Goal: Task Accomplishment & Management: Complete application form

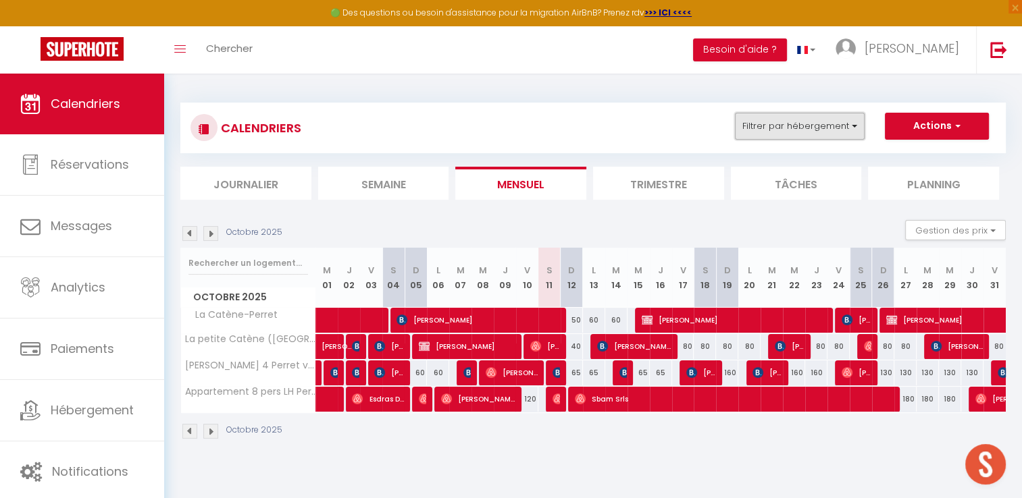
click at [794, 126] on button "Filtrer par hébergement" at bounding box center [800, 126] width 130 height 27
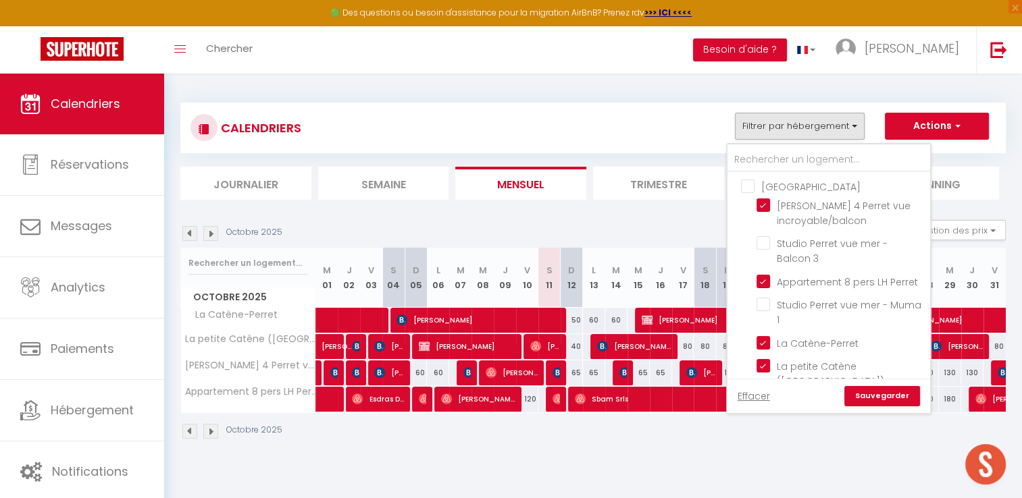
click at [781, 176] on ul "Le Havre [PERSON_NAME] 4 Perret vue incroyable/balcon Studio Perret vue mer - B…" at bounding box center [828, 324] width 203 height 304
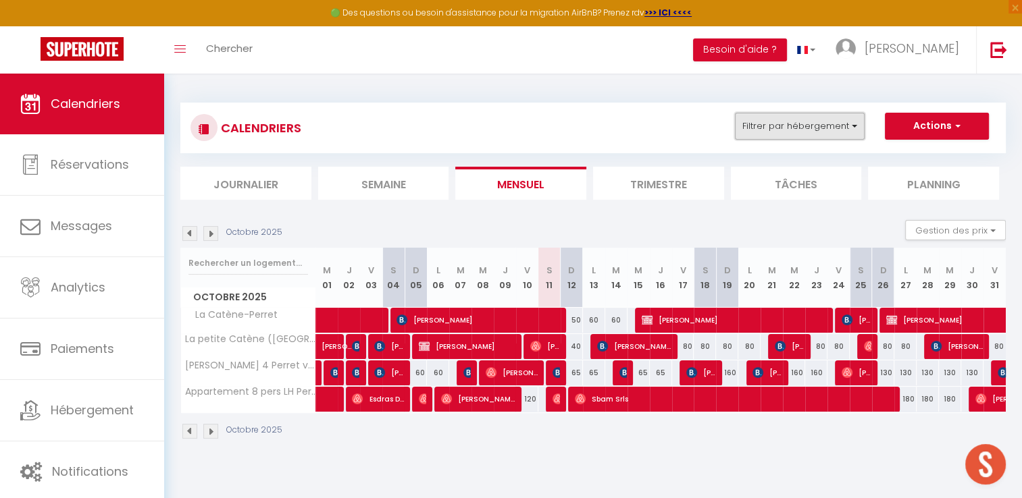
click at [786, 131] on button "Filtrer par hébergement" at bounding box center [800, 126] width 130 height 27
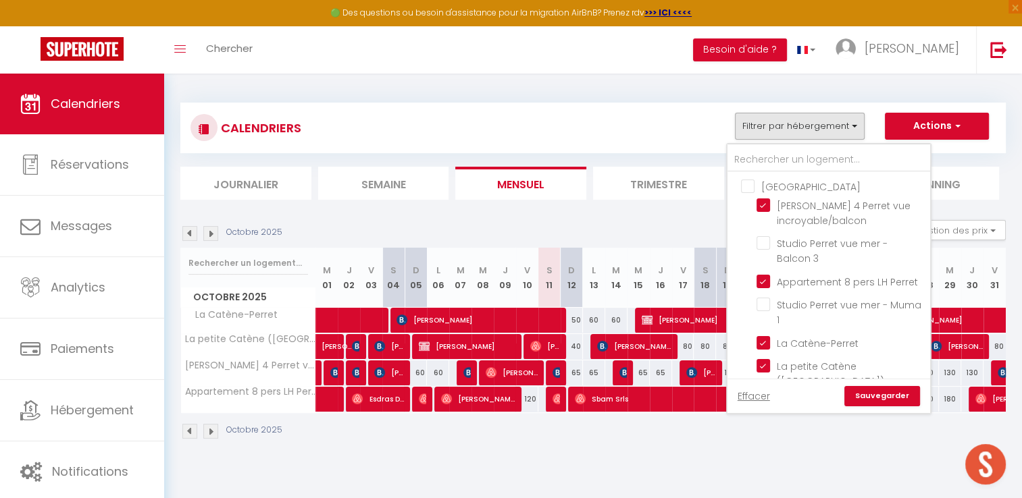
click at [764, 184] on input "[GEOGRAPHIC_DATA]" at bounding box center [842, 186] width 203 height 14
checkbox input "true"
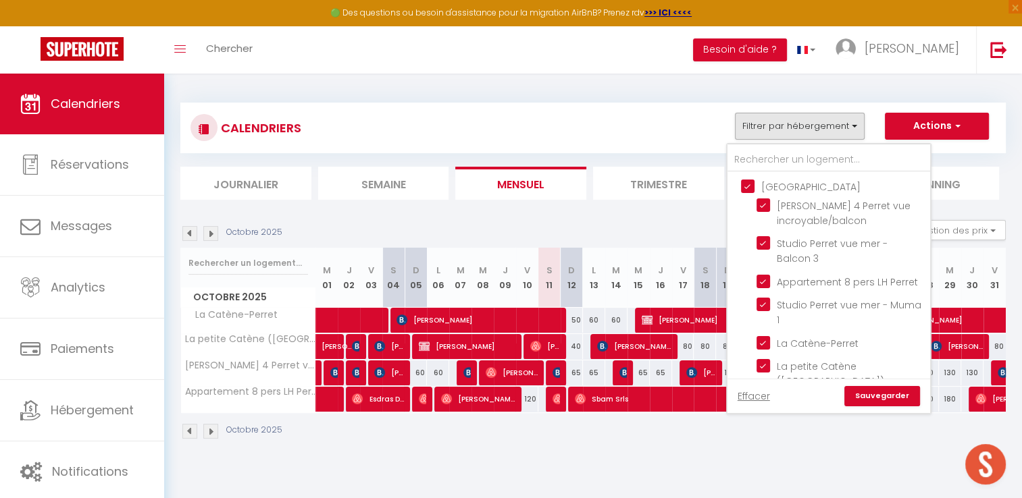
checkbox input "true"
checkbox input "false"
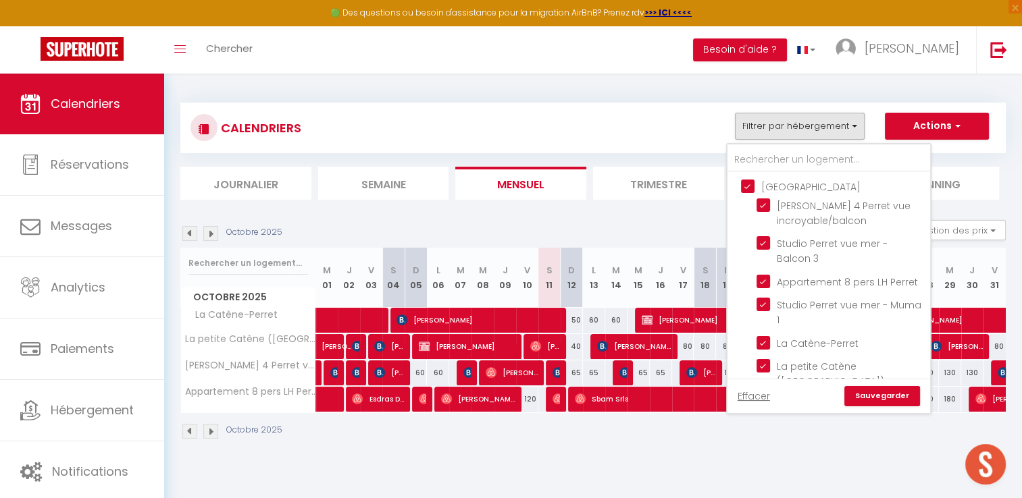
checkbox input "false"
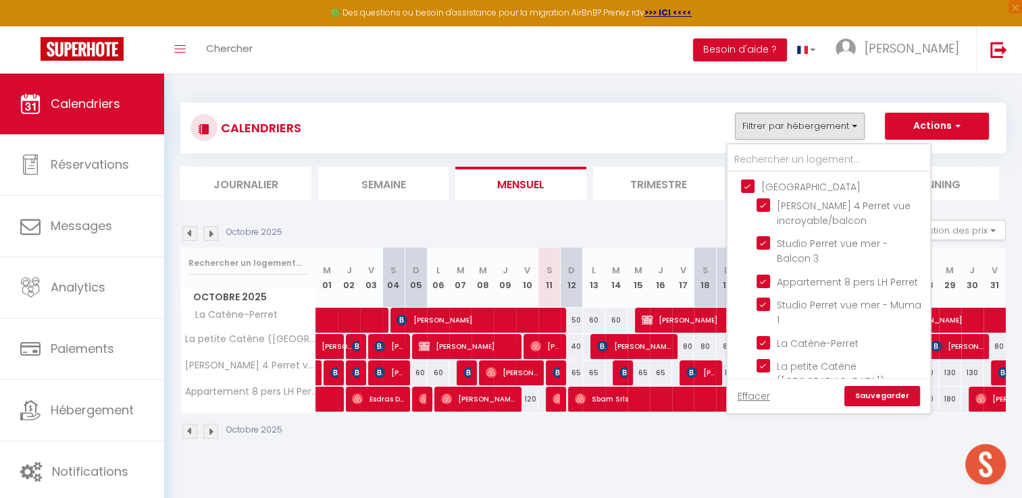
checkbox input "false"
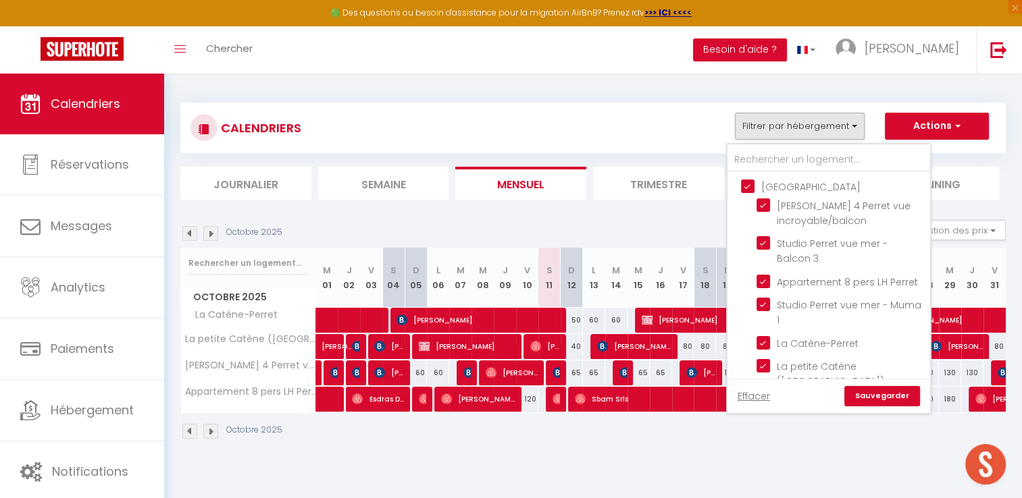
checkbox input "false"
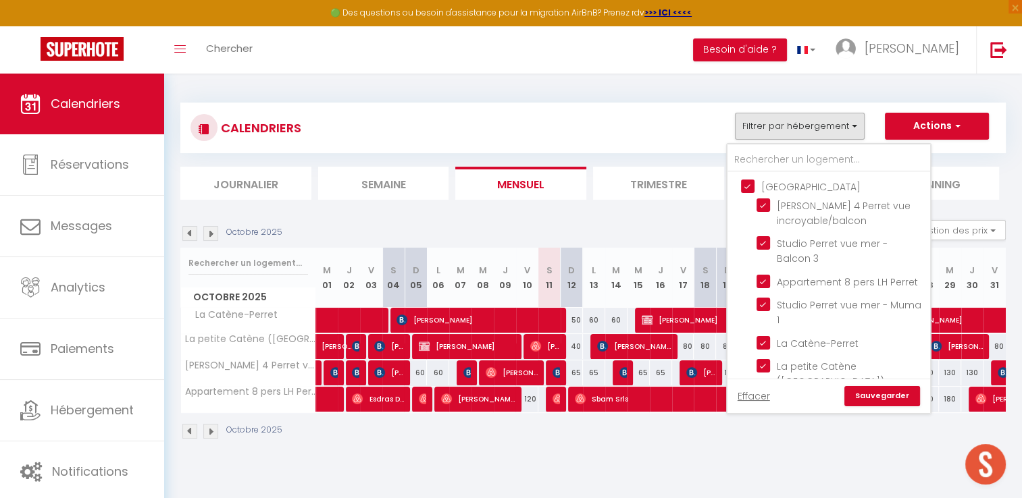
checkbox input "false"
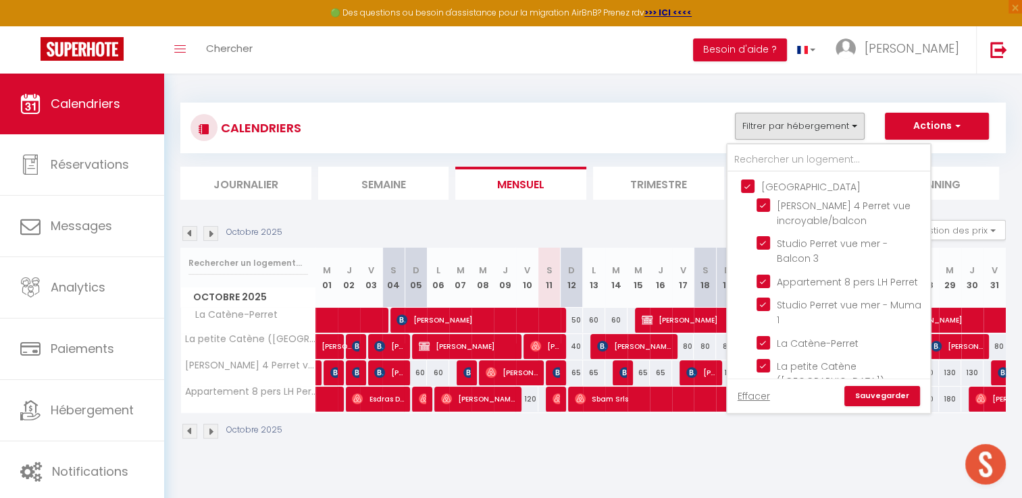
checkbox input "false"
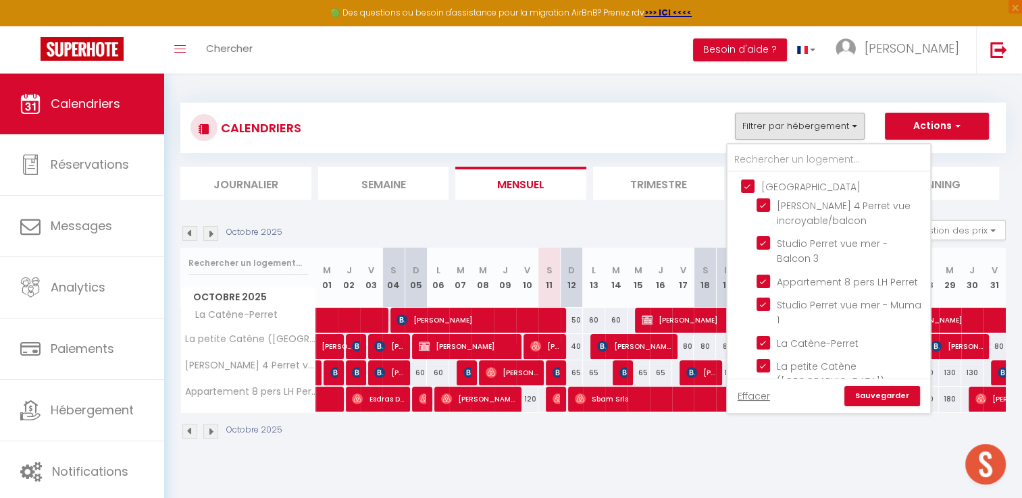
checkbox input "false"
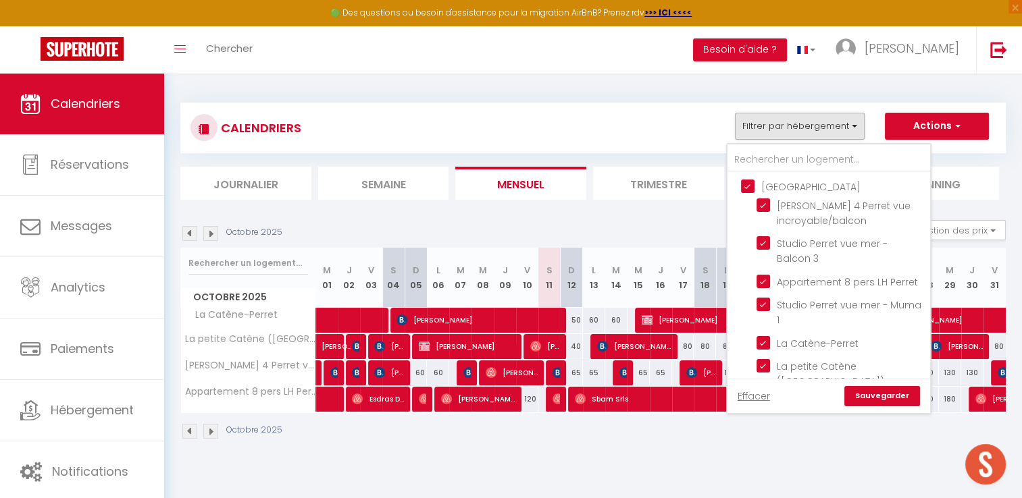
checkbox input "false"
click at [767, 186] on input "[GEOGRAPHIC_DATA]" at bounding box center [842, 186] width 203 height 14
checkbox input "false"
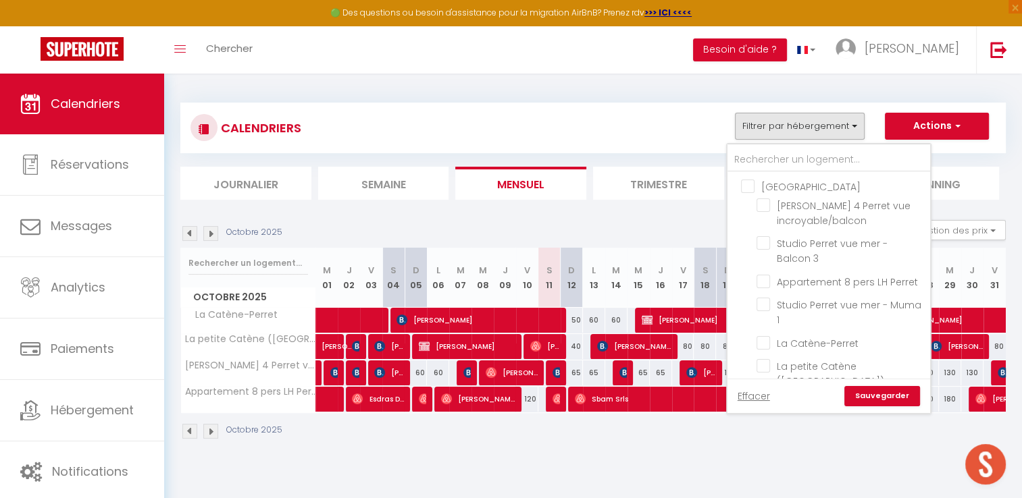
checkbox input "false"
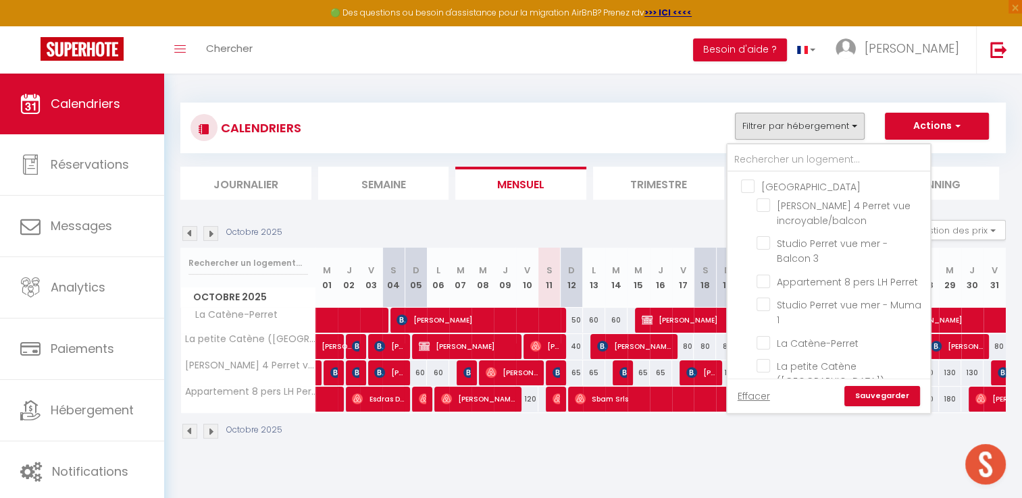
checkbox input "false"
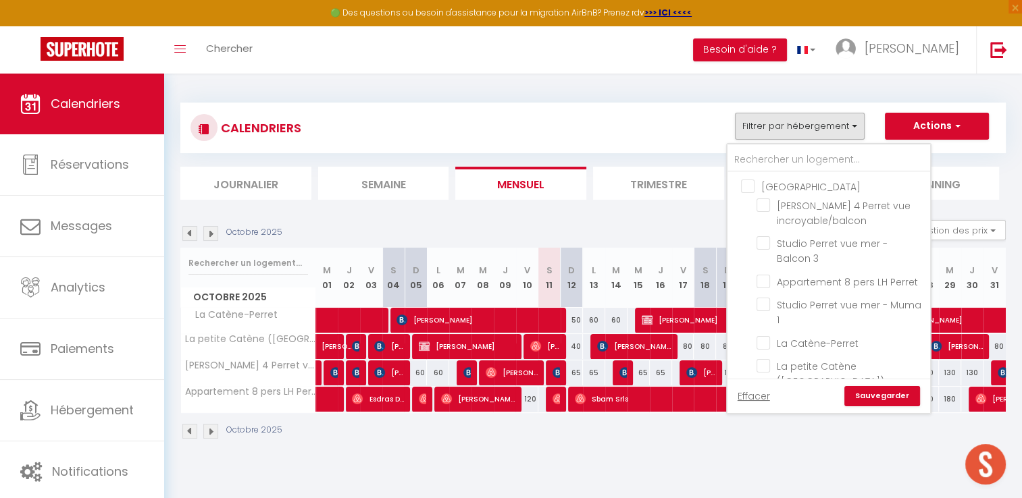
checkbox input "false"
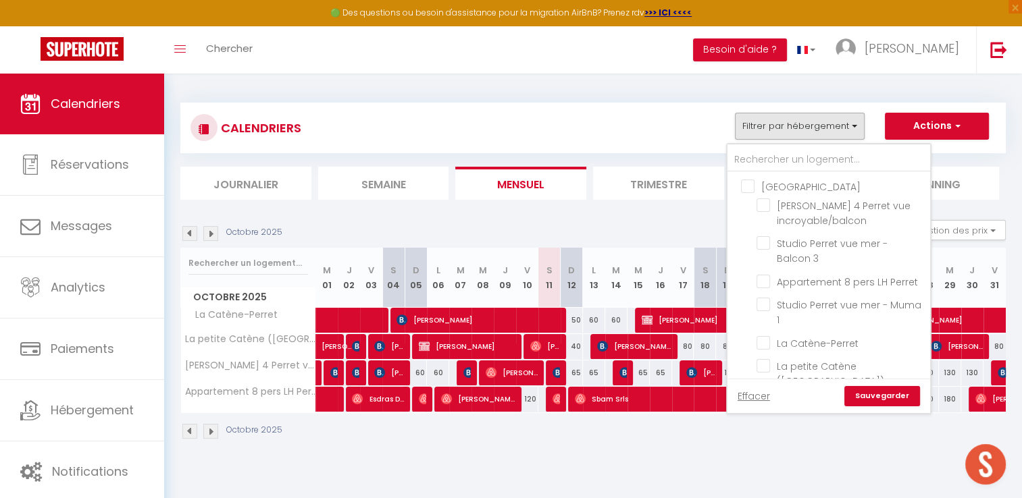
checkbox input "false"
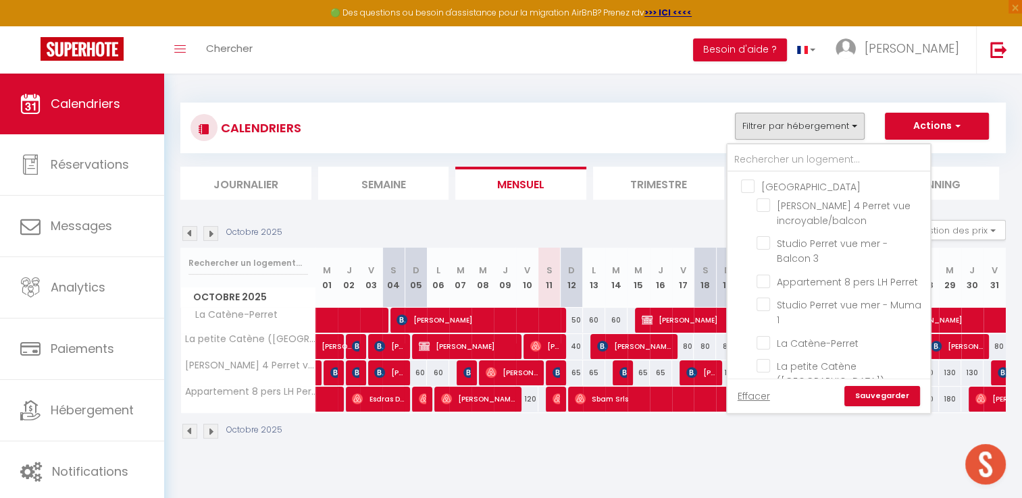
checkbox input "false"
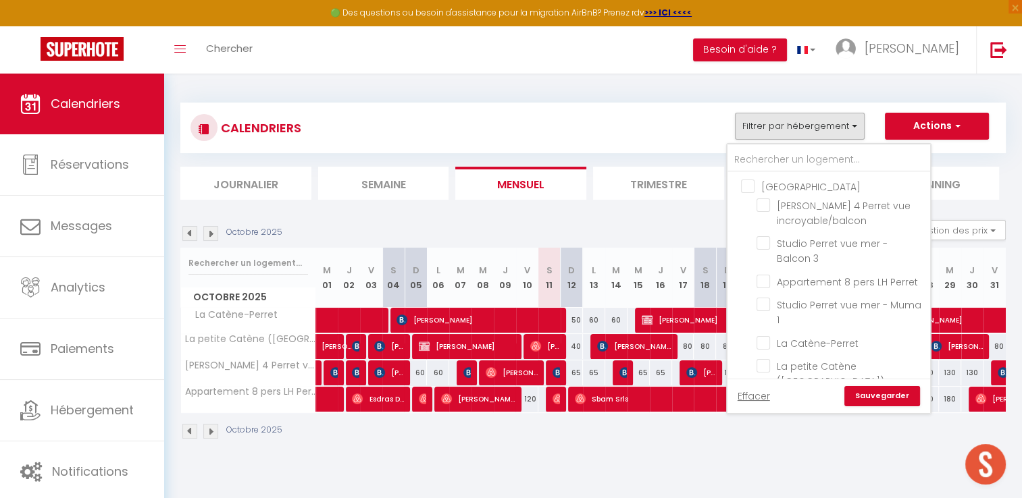
checkbox input "false"
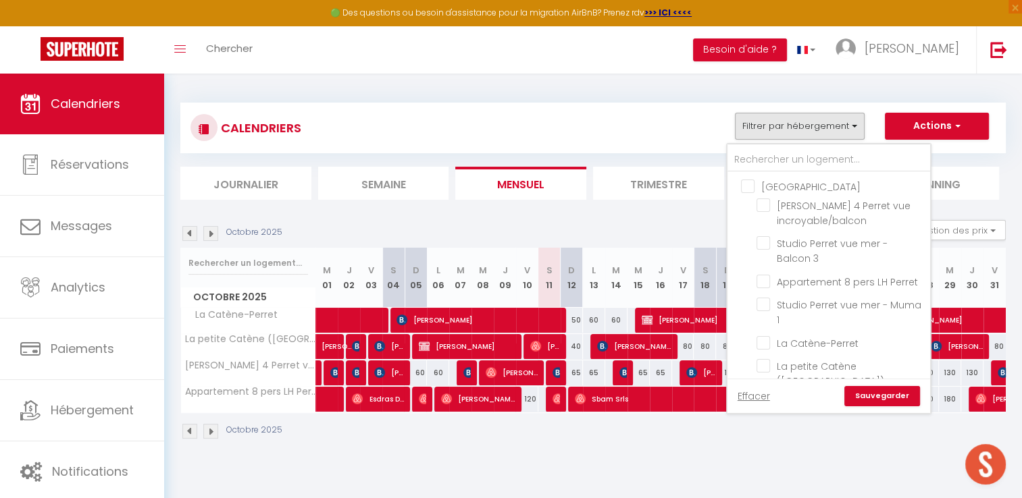
checkbox input "false"
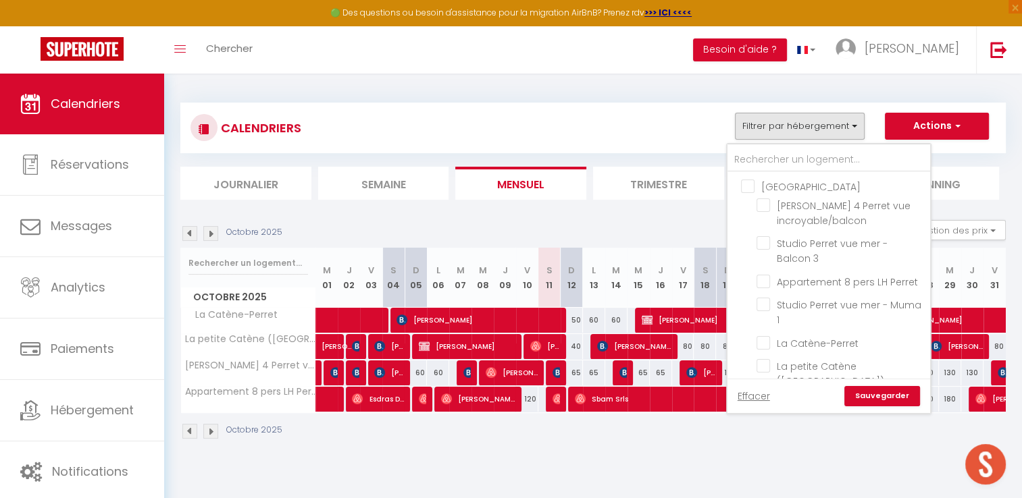
checkbox input "false"
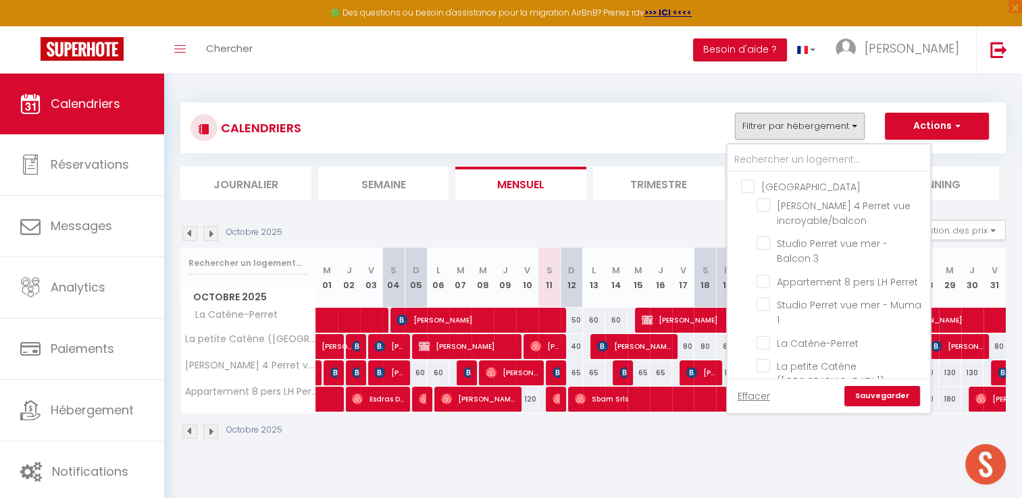
checkbox input "false"
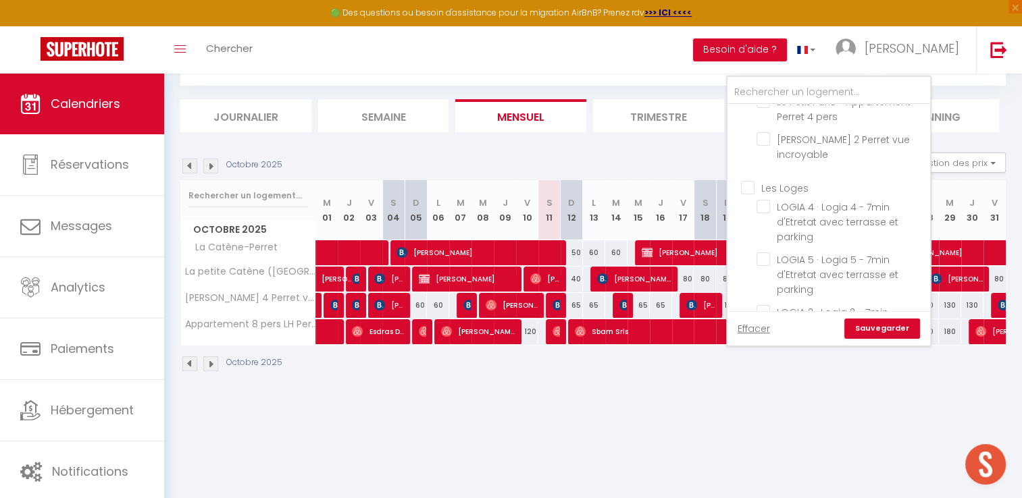
scroll to position [270, 0]
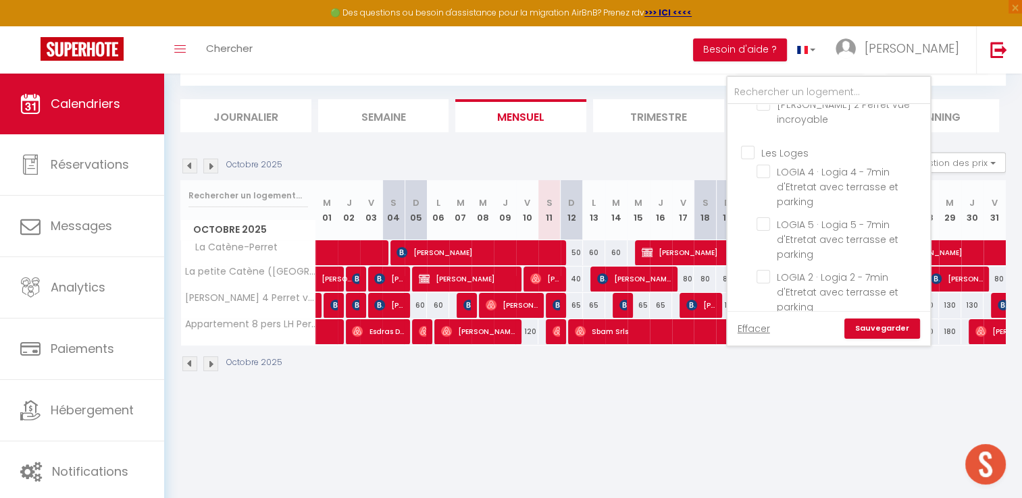
click at [794, 152] on input "Les Loges" at bounding box center [842, 152] width 203 height 14
checkbox input "true"
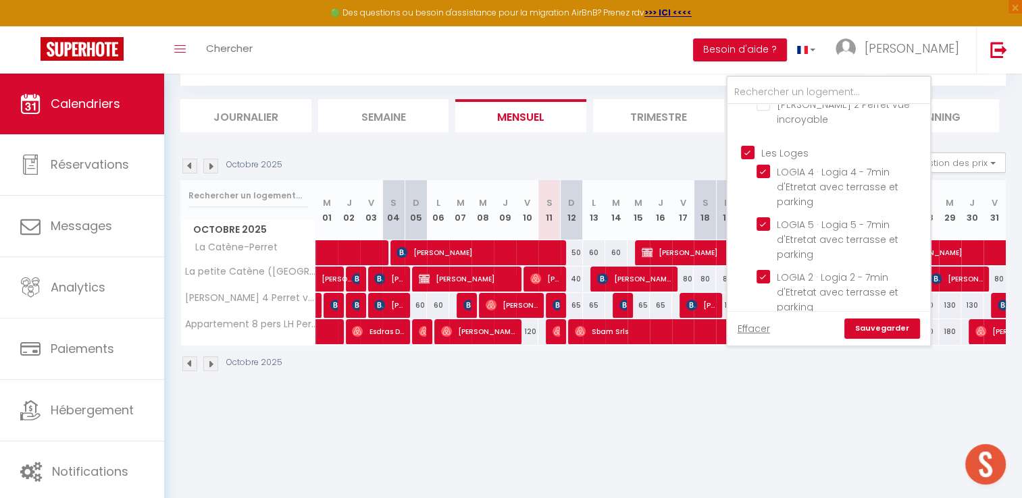
checkbox input "true"
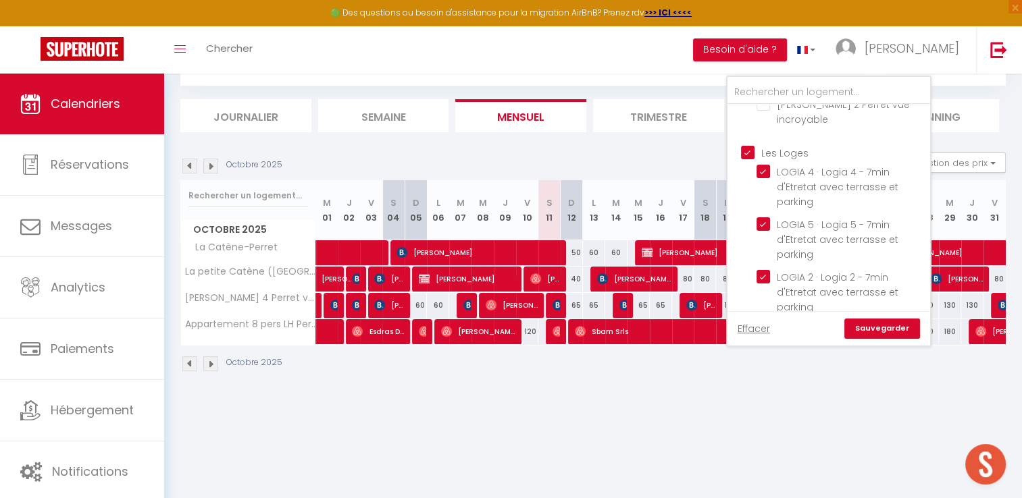
checkbox input "false"
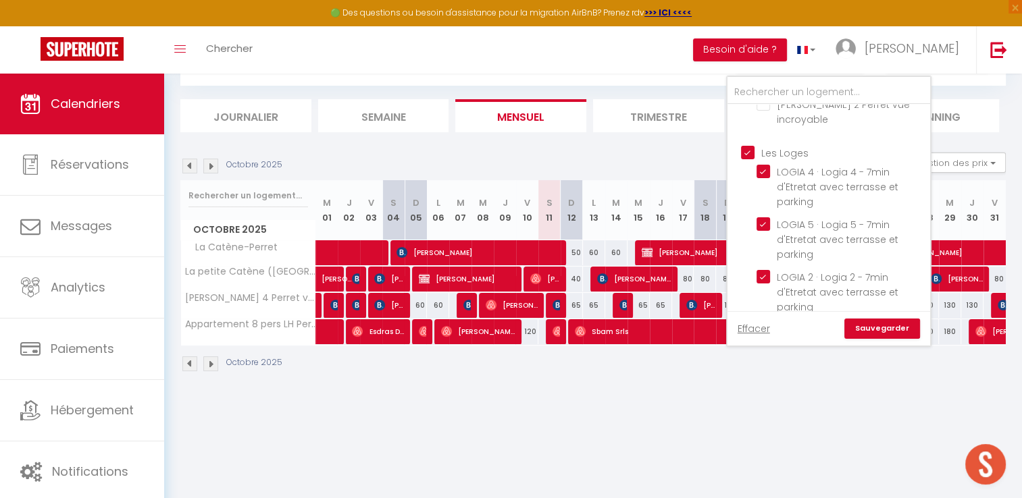
checkbox input "false"
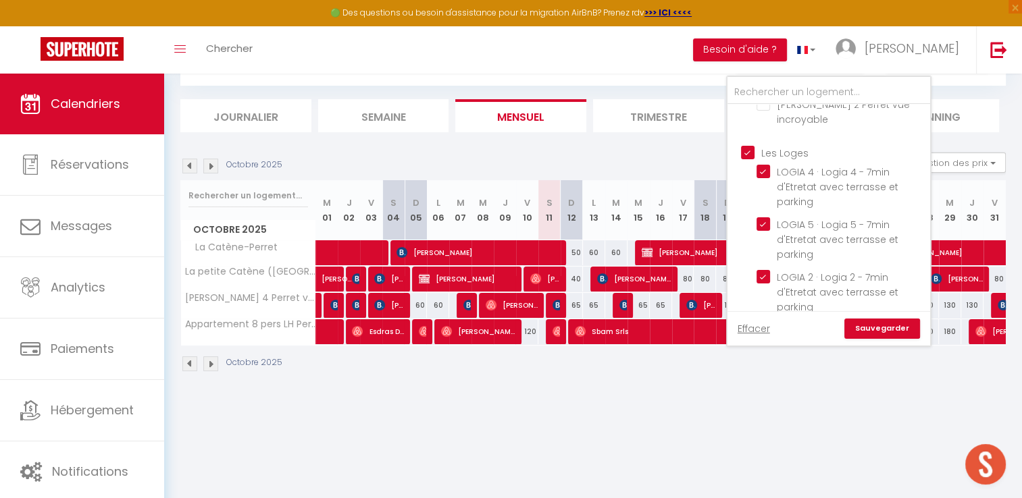
checkbox input "false"
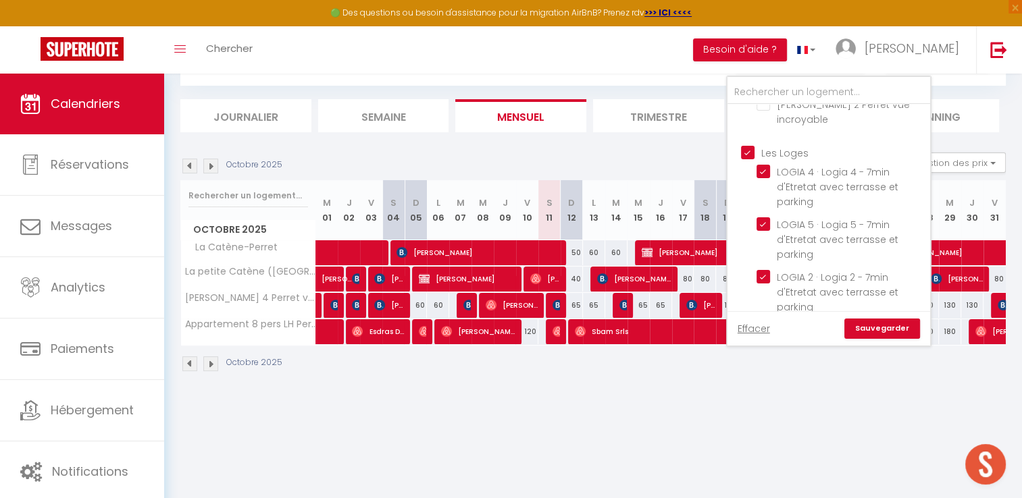
checkbox input "false"
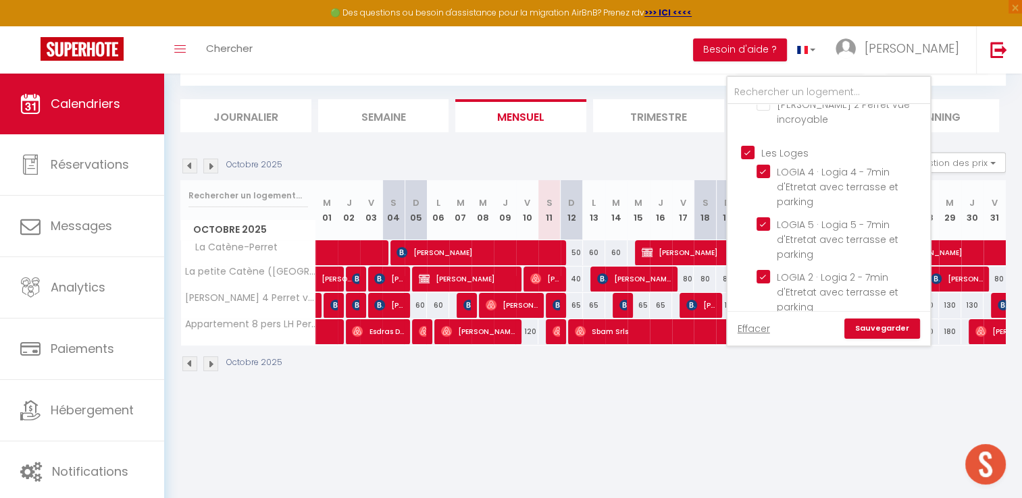
checkbox input "false"
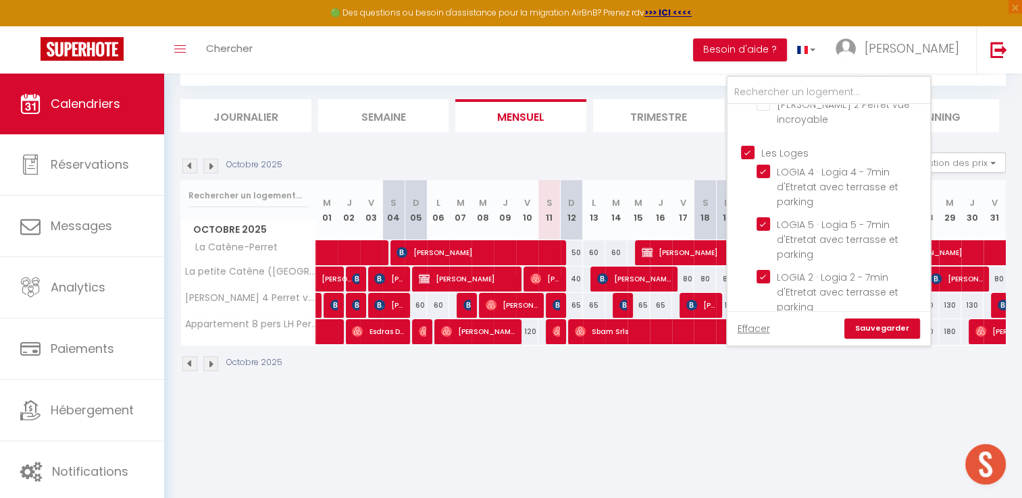
checkbox input "false"
click at [789, 157] on label "Les Loges" at bounding box center [781, 153] width 54 height 15
click at [789, 157] on input "Les Loges" at bounding box center [842, 152] width 203 height 14
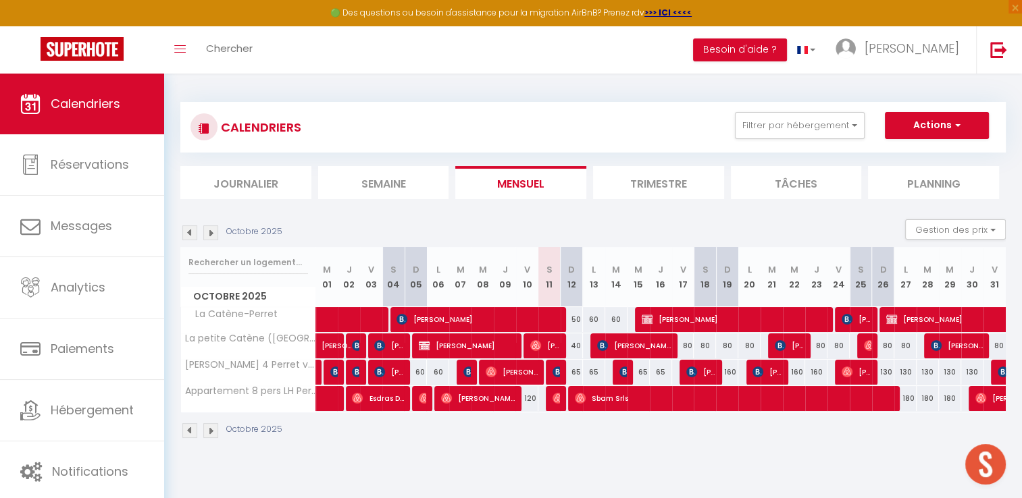
scroll to position [0, 0]
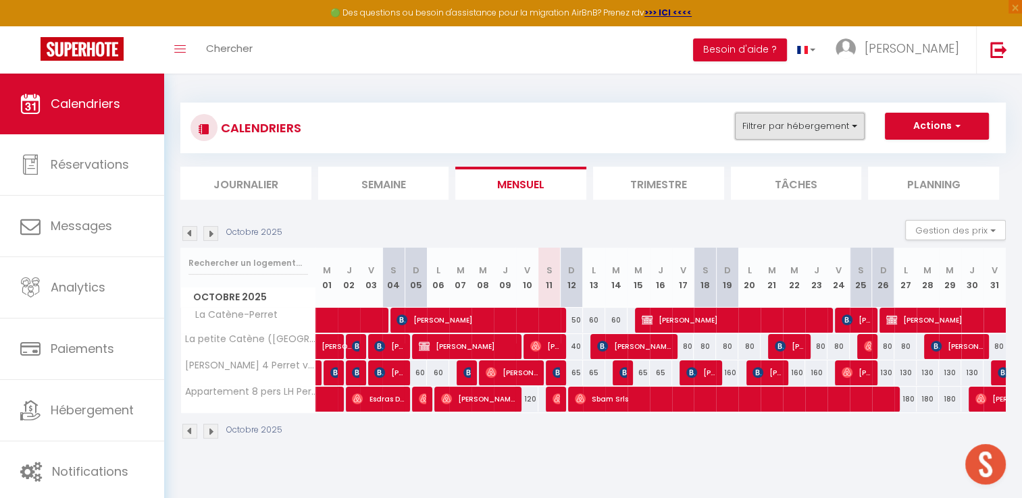
click at [834, 125] on button "Filtrer par hébergement" at bounding box center [800, 126] width 130 height 27
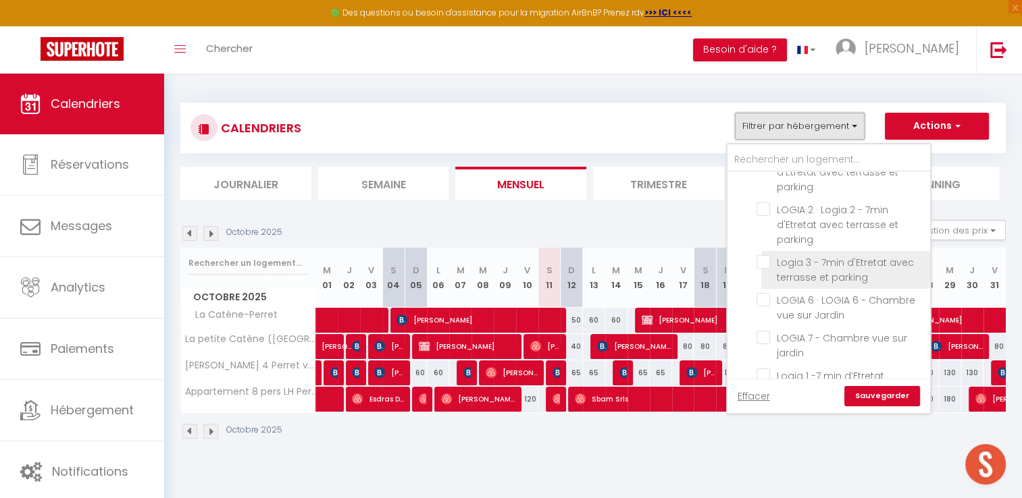
scroll to position [473, 0]
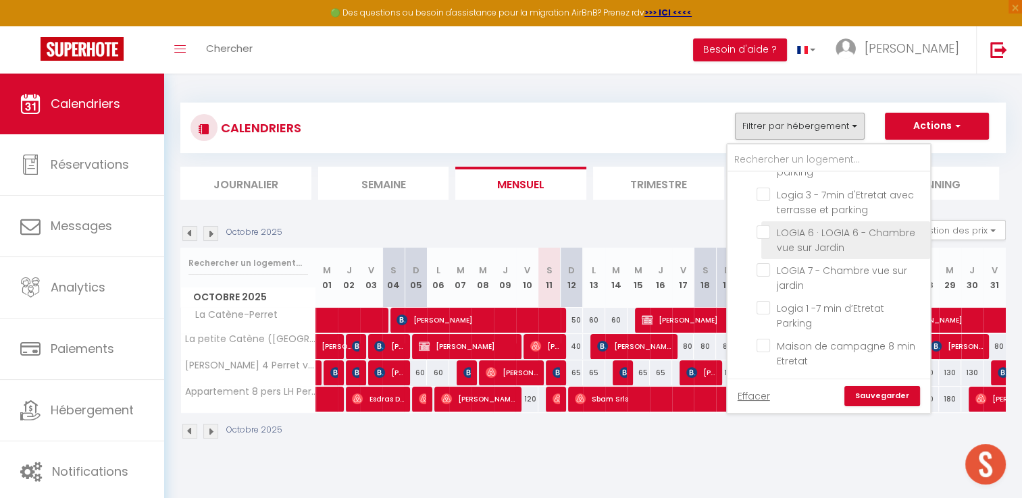
click at [816, 232] on input "LOGIA 6 · LOGIA 6 - Chambre vue sur Jardin" at bounding box center [840, 233] width 169 height 14
checkbox input "true"
checkbox input "false"
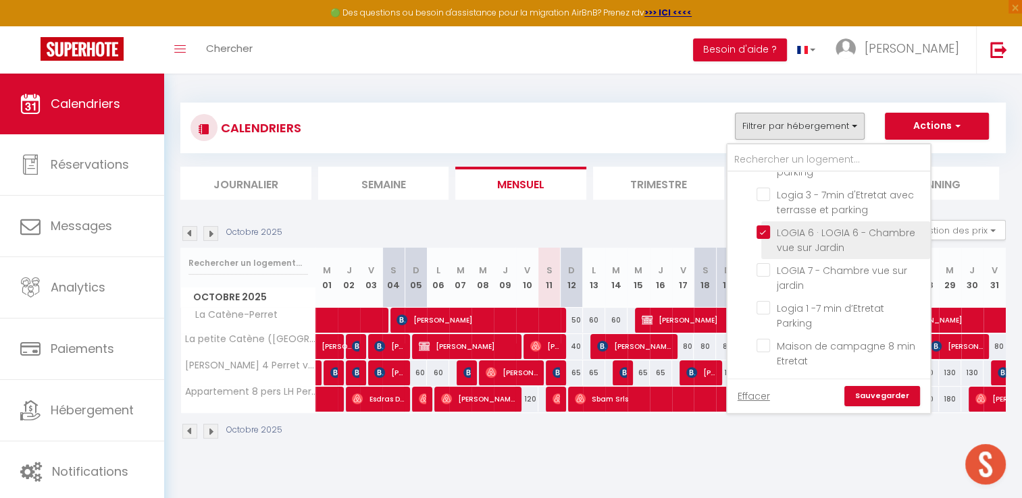
checkbox input "false"
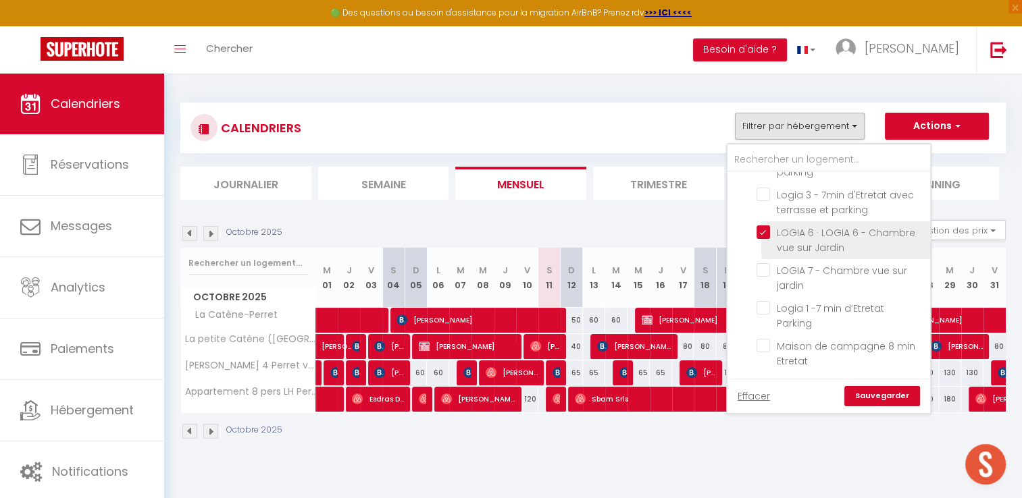
checkbox input "false"
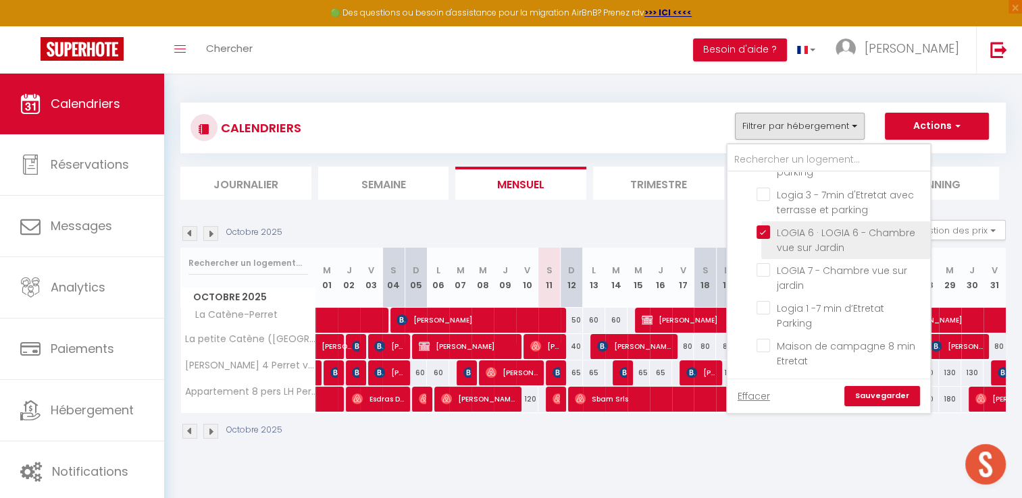
checkbox input "false"
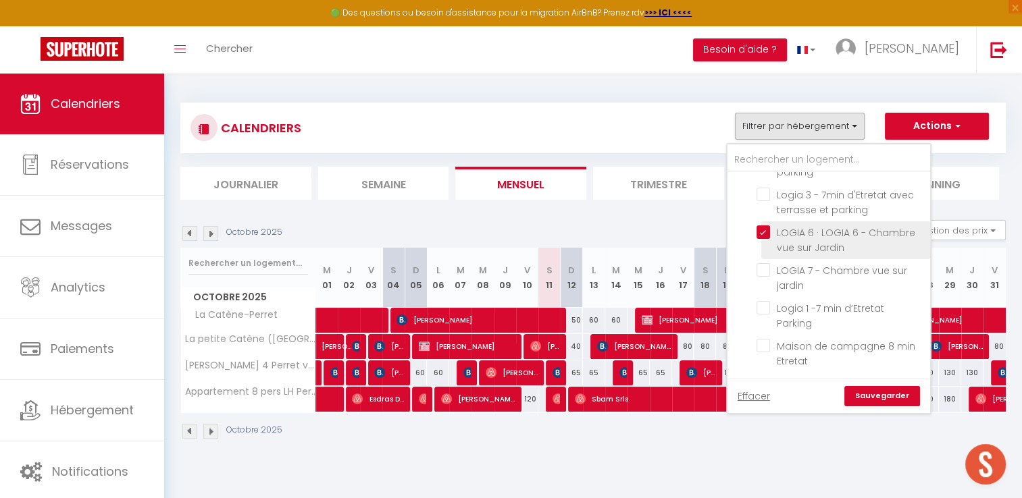
checkbox input "false"
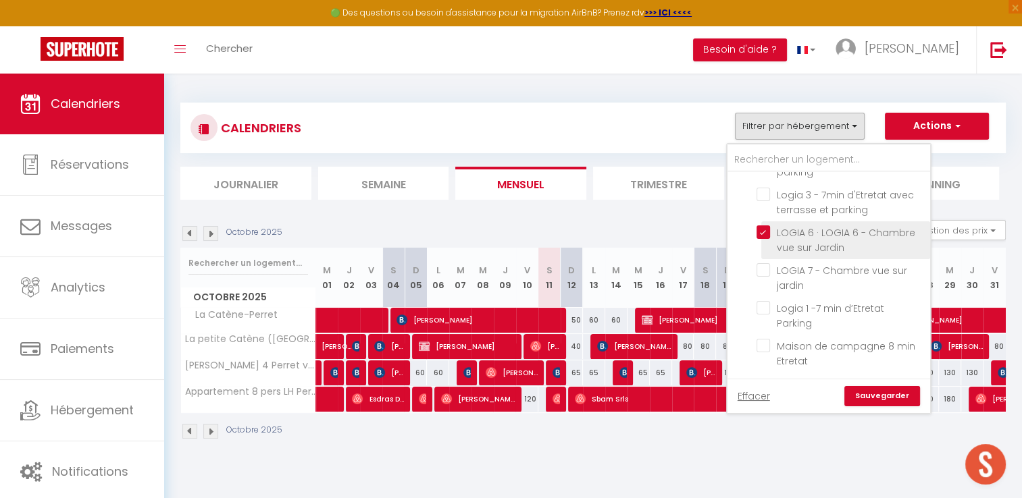
checkbox input "false"
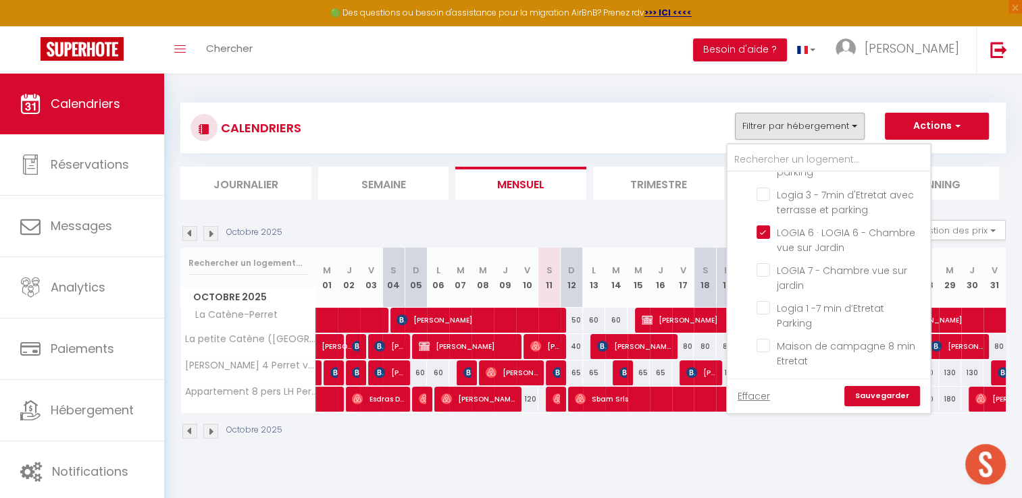
click at [889, 398] on link "Sauvegarder" at bounding box center [882, 396] width 76 height 20
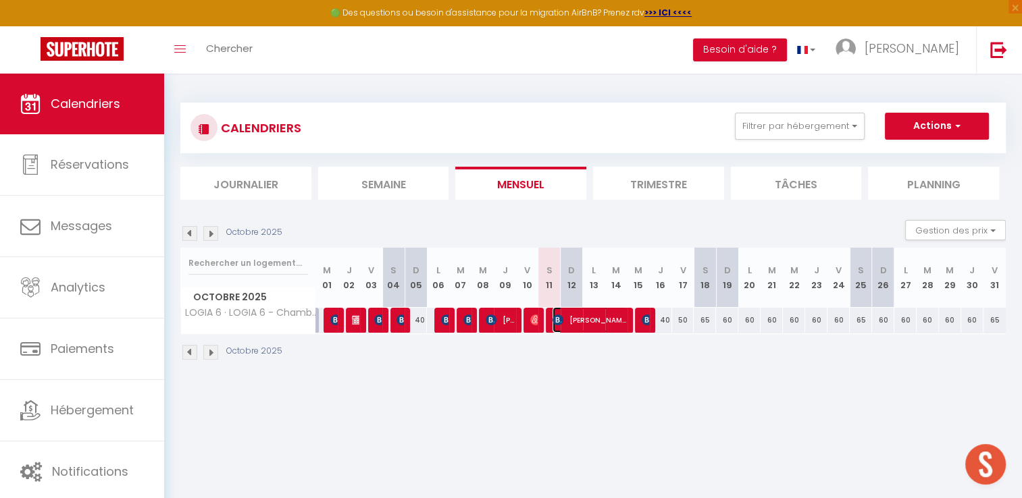
click at [557, 320] on img at bounding box center [557, 320] width 11 height 11
select select "OK"
select select "KO"
select select "0"
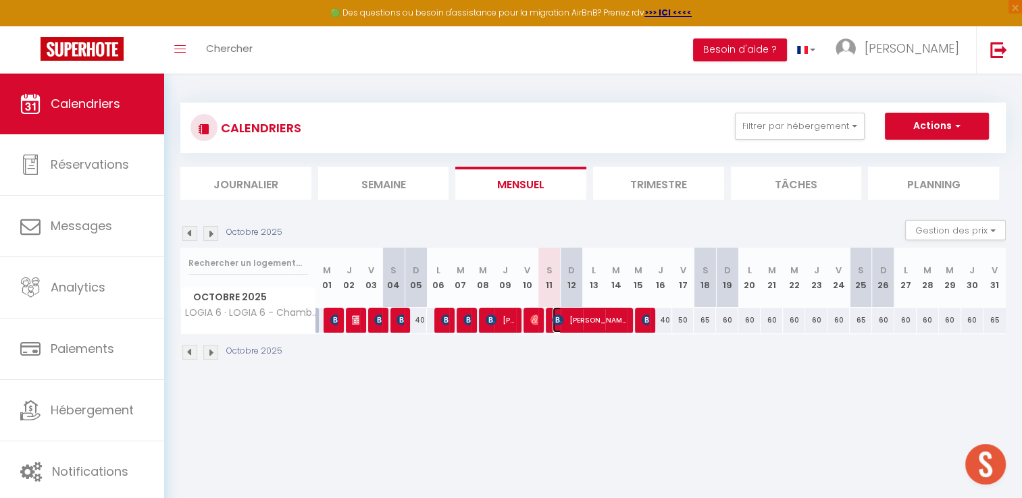
select select "1"
select select
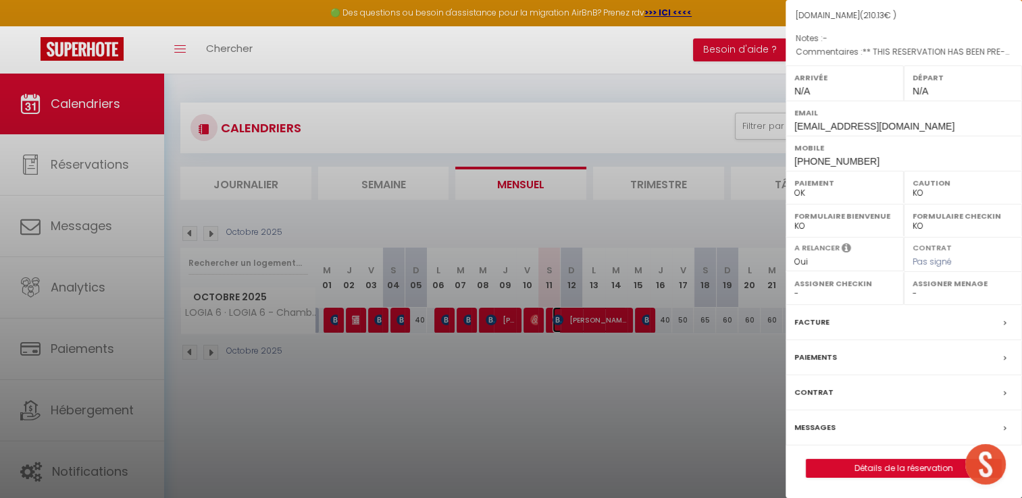
scroll to position [96, 0]
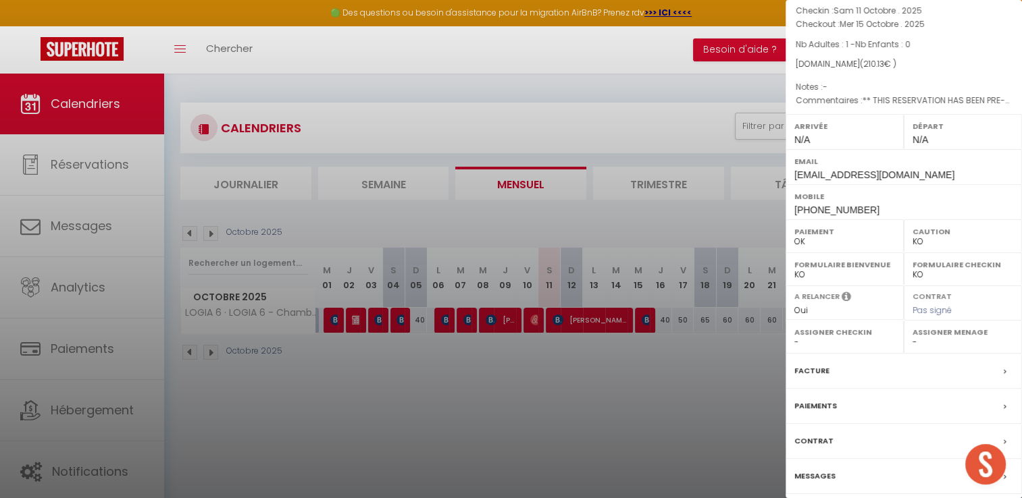
click at [517, 252] on div at bounding box center [511, 249] width 1022 height 498
checkbox input "false"
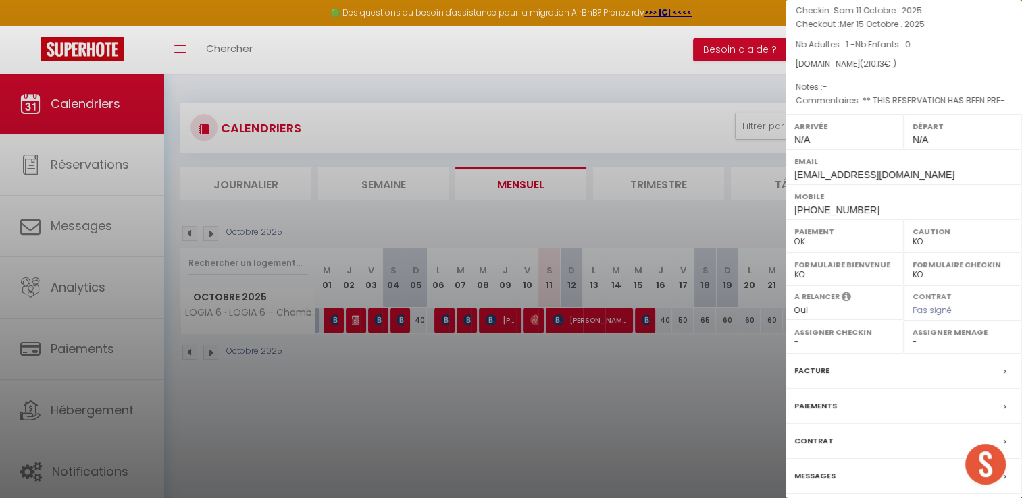
checkbox input "false"
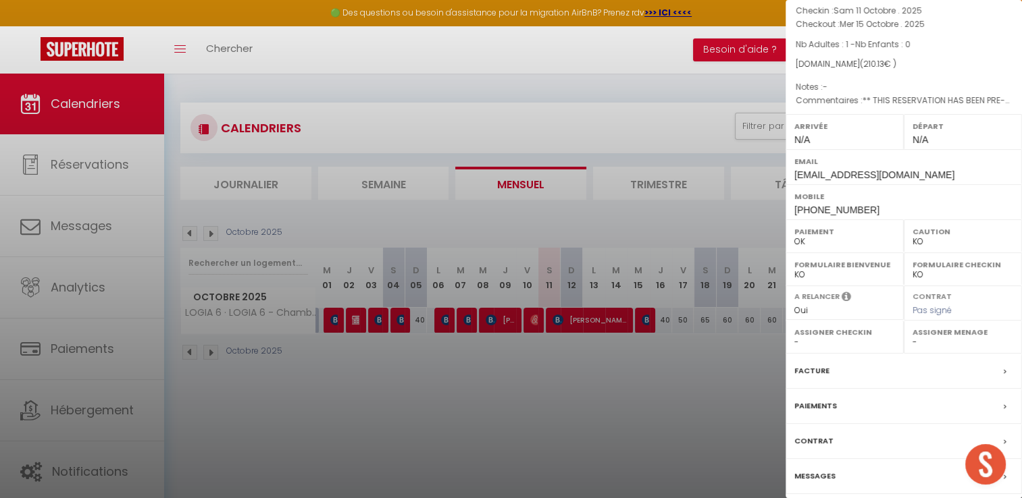
checkbox input "false"
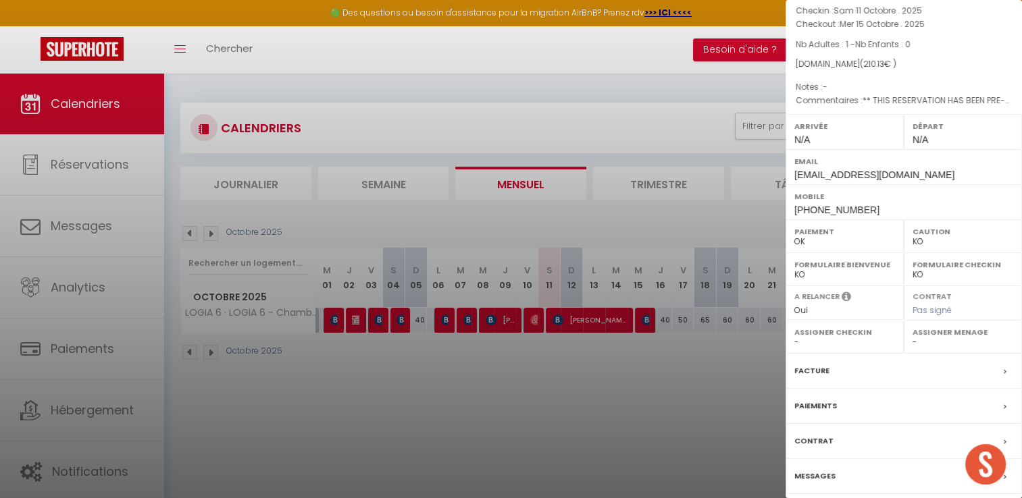
checkbox input "false"
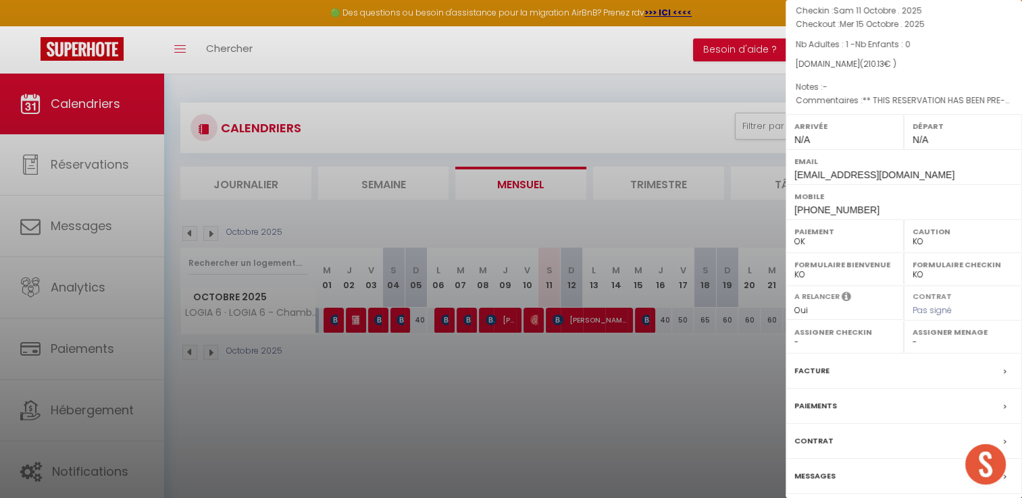
checkbox input "false"
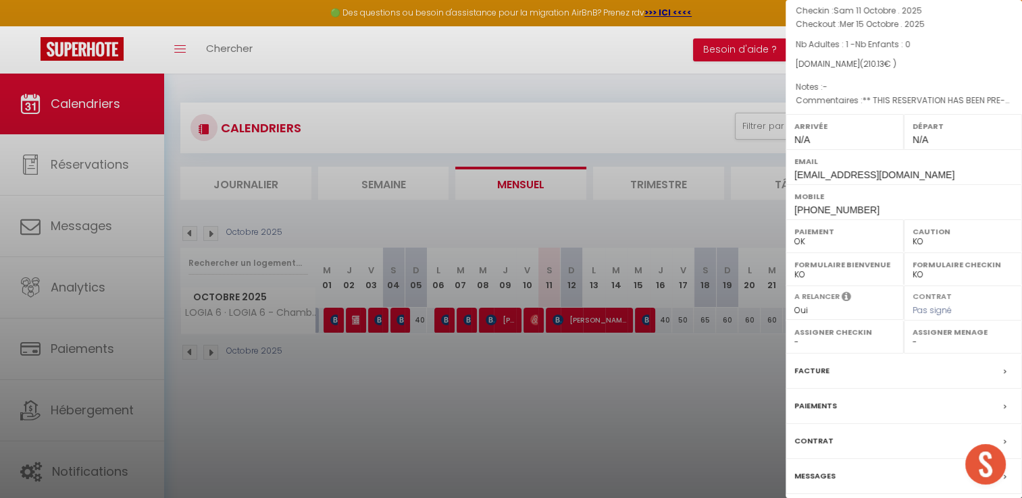
checkbox input "false"
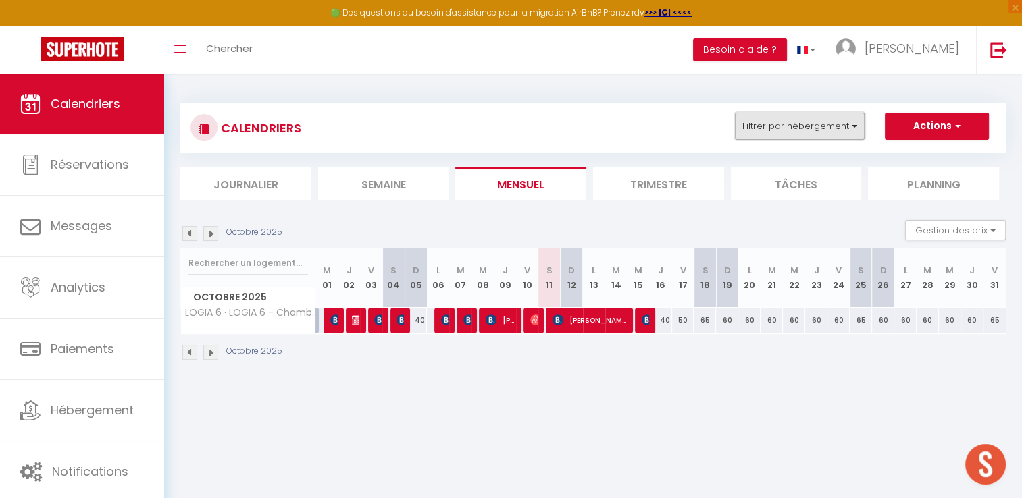
click at [835, 124] on button "Filtrer par hébergement" at bounding box center [800, 126] width 130 height 27
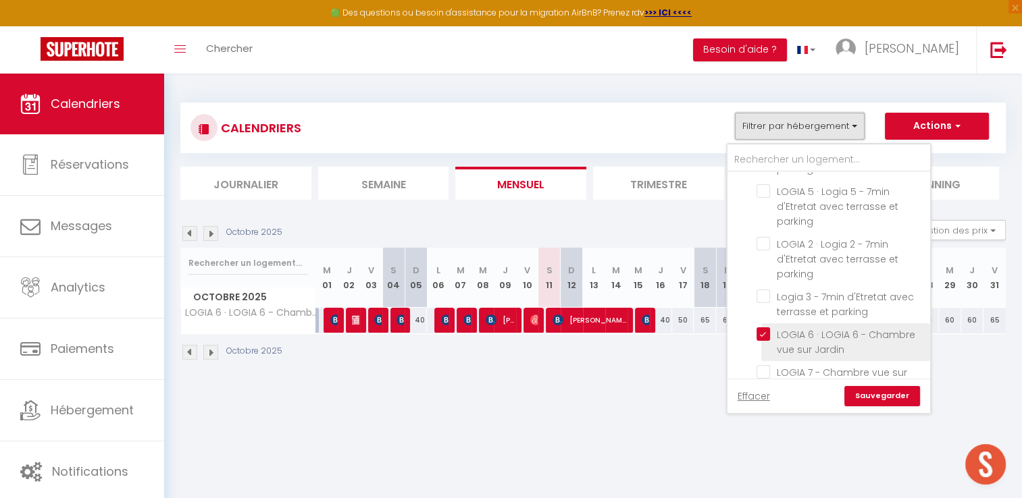
scroll to position [405, 0]
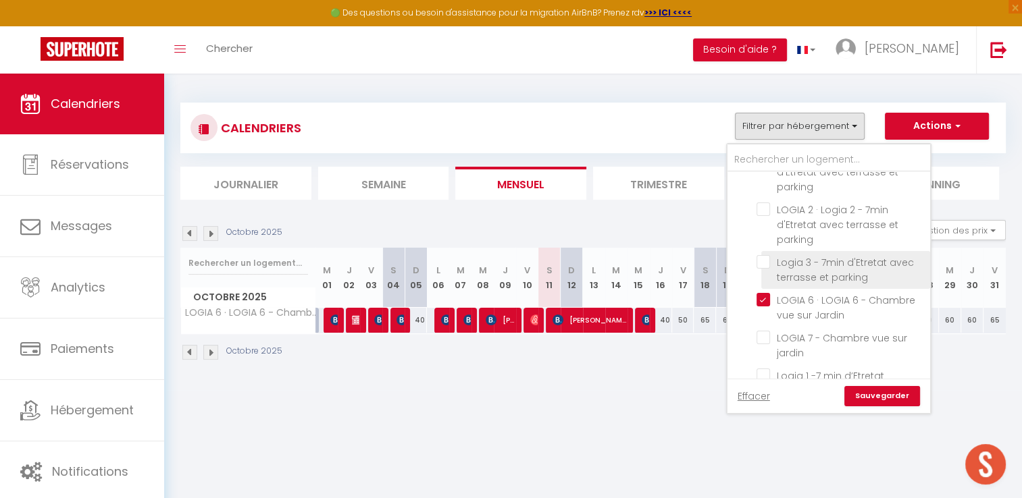
click at [799, 285] on li "Logia 3 - 7min d'Etretat avec terrasse et parking" at bounding box center [845, 270] width 169 height 38
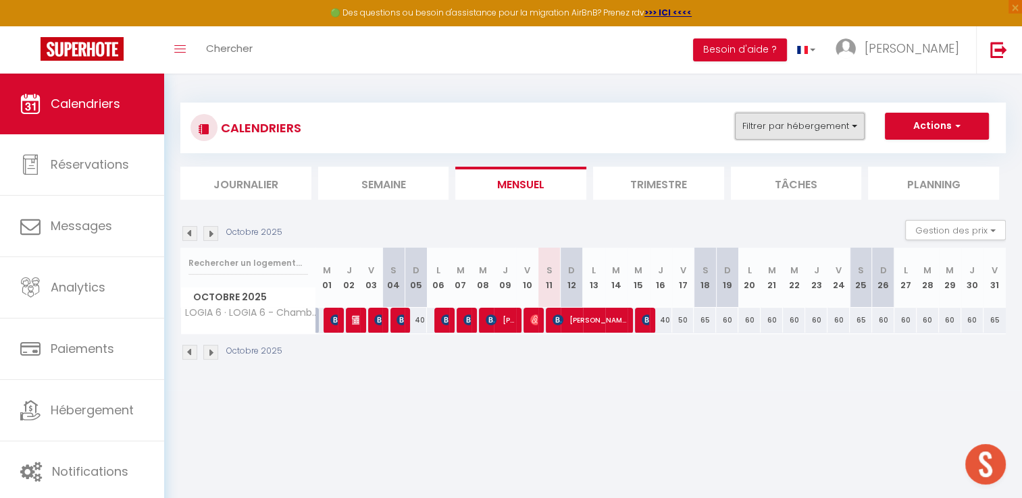
click at [819, 126] on button "Filtrer par hébergement" at bounding box center [800, 126] width 130 height 27
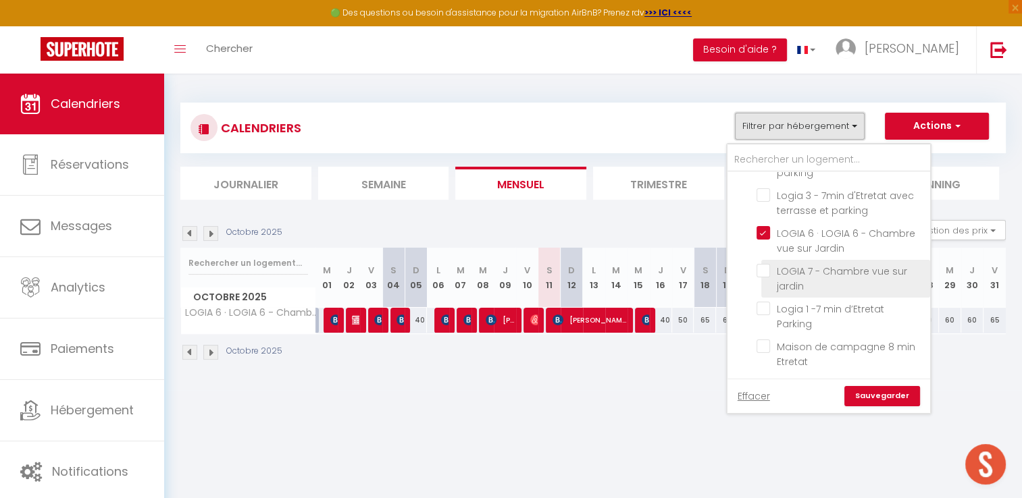
scroll to position [473, 0]
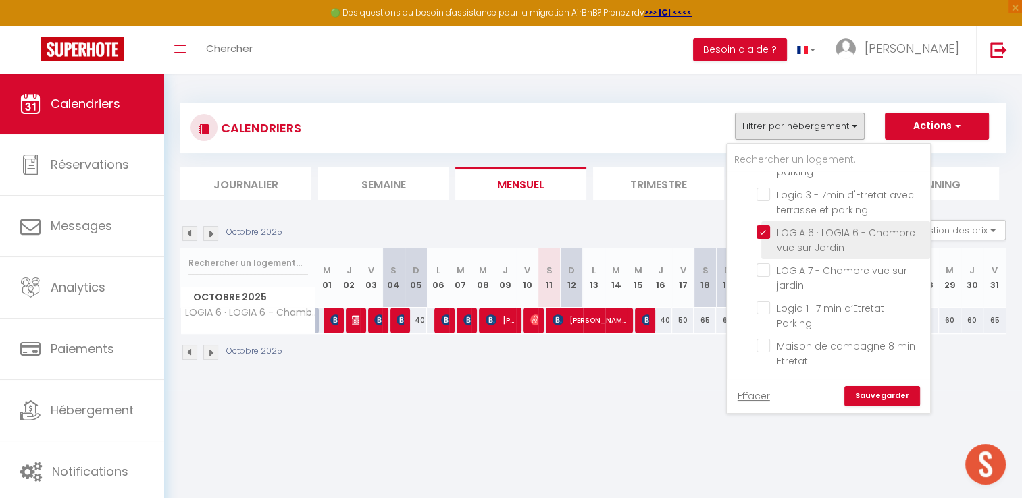
click at [766, 231] on input "LOGIA 6 · LOGIA 6 - Chambre vue sur Jardin" at bounding box center [840, 233] width 169 height 14
checkbox input "false"
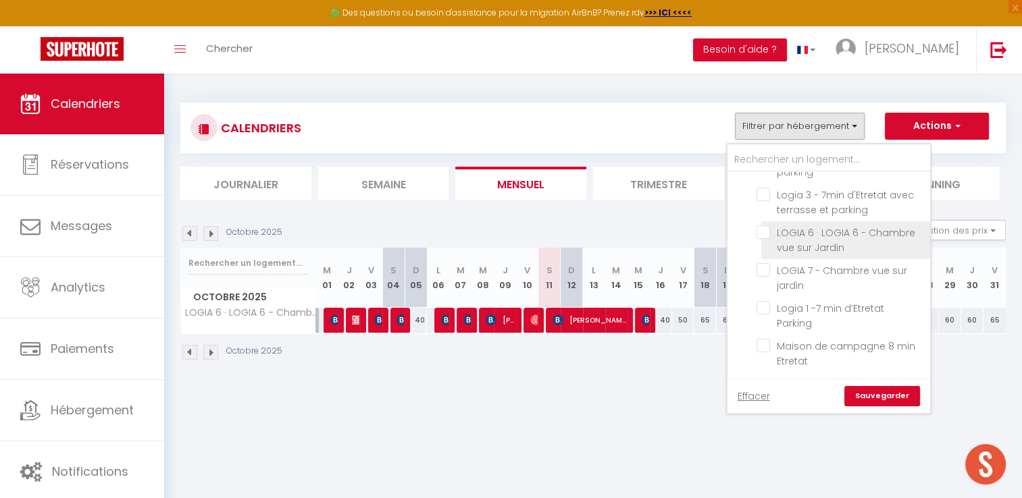
checkbox input "false"
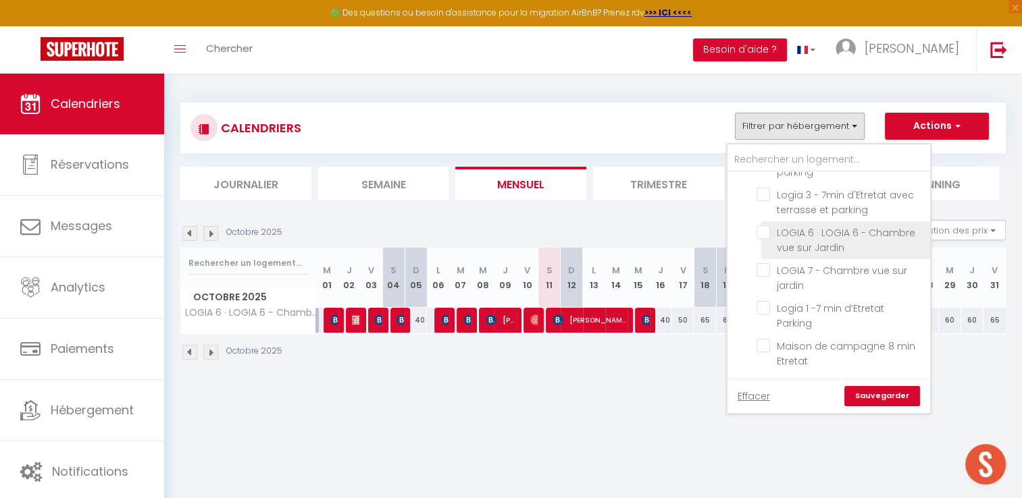
checkbox input "false"
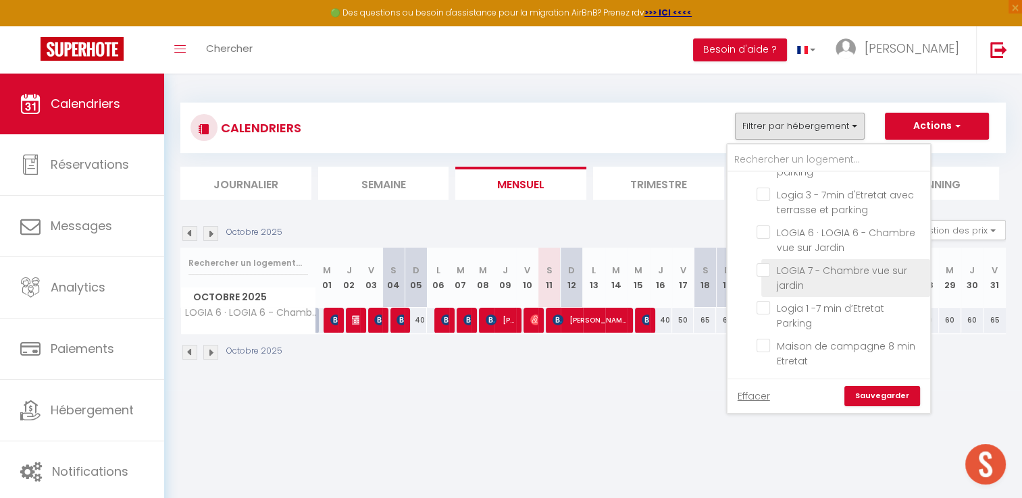
click at [769, 273] on input "LOGIA 7 - Chambre vue sur jardin" at bounding box center [840, 270] width 169 height 14
click at [906, 403] on link "Sauvegarder" at bounding box center [882, 396] width 76 height 20
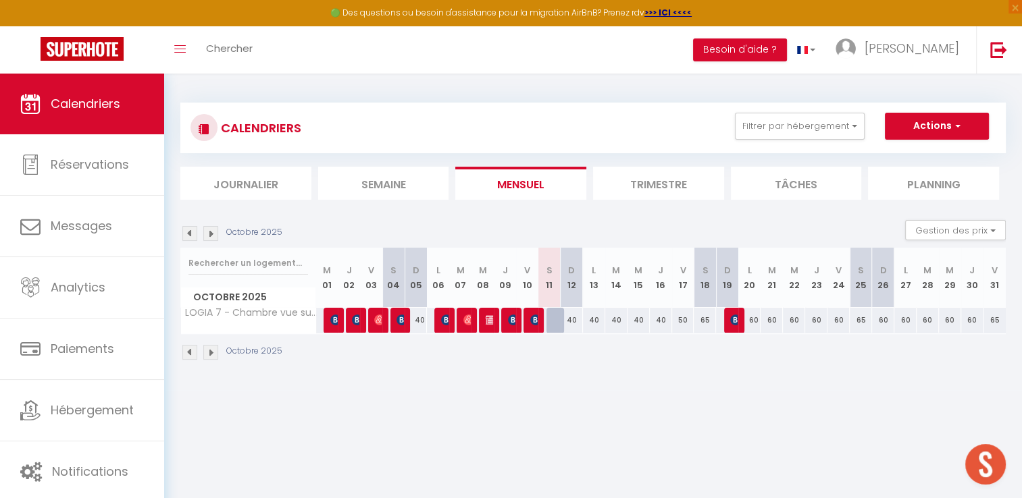
click at [555, 320] on div at bounding box center [557, 321] width 22 height 26
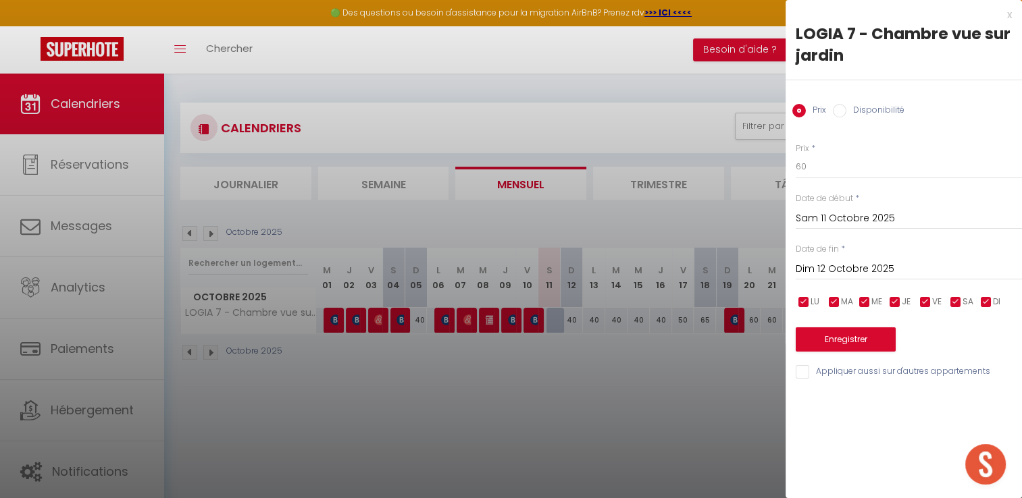
click at [554, 318] on div at bounding box center [511, 249] width 1022 height 498
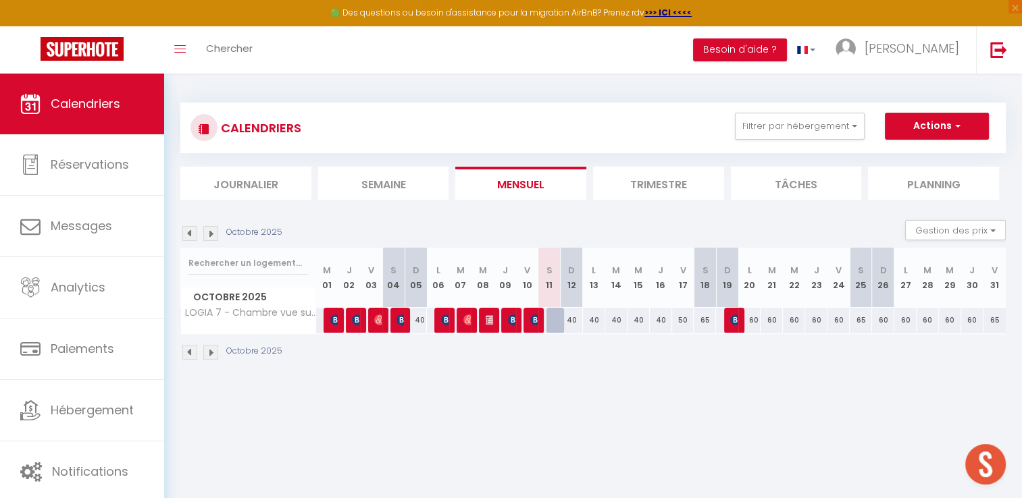
click at [551, 319] on div at bounding box center [557, 321] width 22 height 26
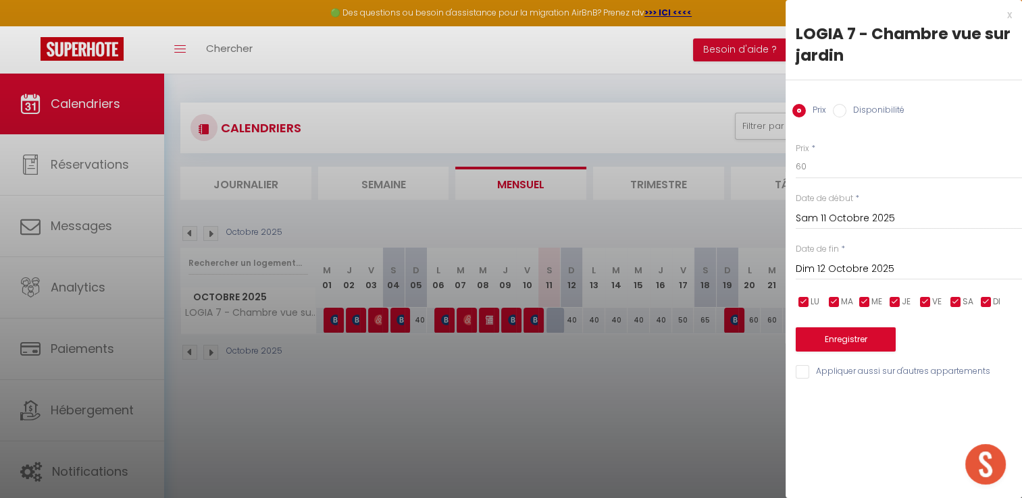
click at [619, 209] on div at bounding box center [511, 249] width 1022 height 498
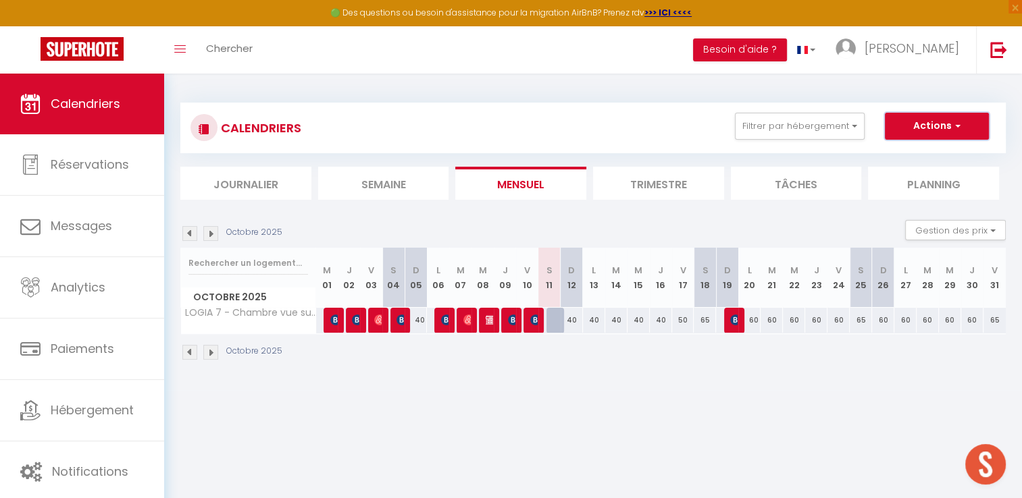
click at [947, 134] on button "Actions" at bounding box center [937, 126] width 104 height 27
click at [920, 157] on link "Nouvelle réservation" at bounding box center [923, 157] width 118 height 20
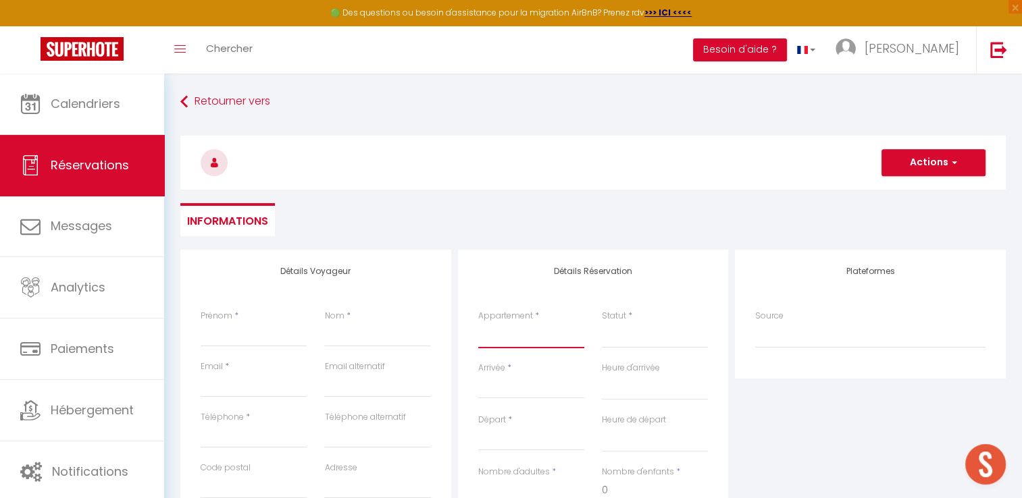
click at [535, 336] on select "[PERSON_NAME] 4 Perret vue incroyable/balcon L'Atelier Yport Le [PERSON_NAME] 4…" at bounding box center [531, 336] width 106 height 26
click at [478, 323] on select "[PERSON_NAME] 4 Perret vue incroyable/balcon L'Atelier Yport Le [PERSON_NAME] 4…" at bounding box center [531, 336] width 106 height 26
click at [629, 339] on select "Confirmé Non Confirmé [PERSON_NAME] par le voyageur No Show Request" at bounding box center [655, 336] width 106 height 26
click at [665, 339] on select "Confirmé Non Confirmé [PERSON_NAME] par le voyageur No Show Request" at bounding box center [655, 336] width 106 height 26
click at [633, 334] on select "Confirmé Non Confirmé [PERSON_NAME] par le voyageur No Show Request" at bounding box center [655, 336] width 106 height 26
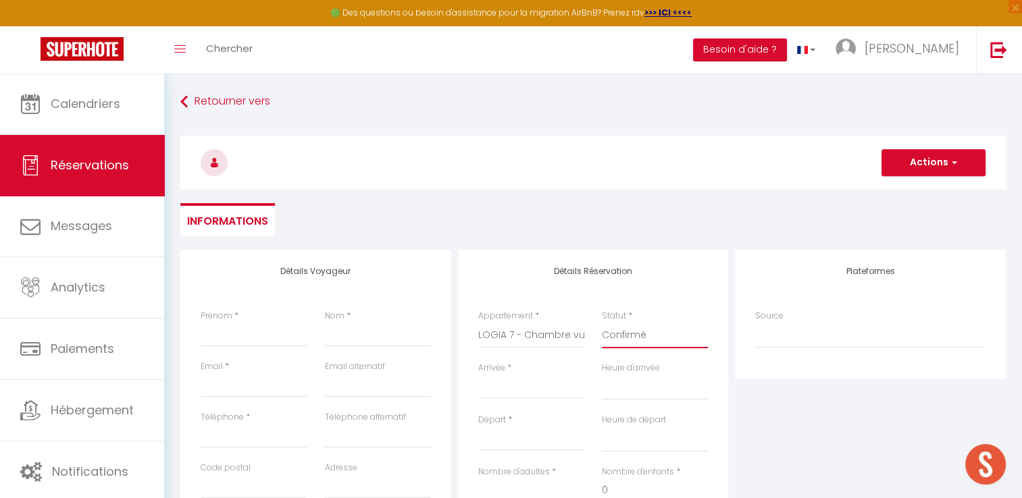
click at [602, 323] on select "Confirmé Non Confirmé [PERSON_NAME] par le voyageur No Show Request" at bounding box center [655, 336] width 106 height 26
click at [535, 385] on input "Arrivée" at bounding box center [531, 389] width 106 height 18
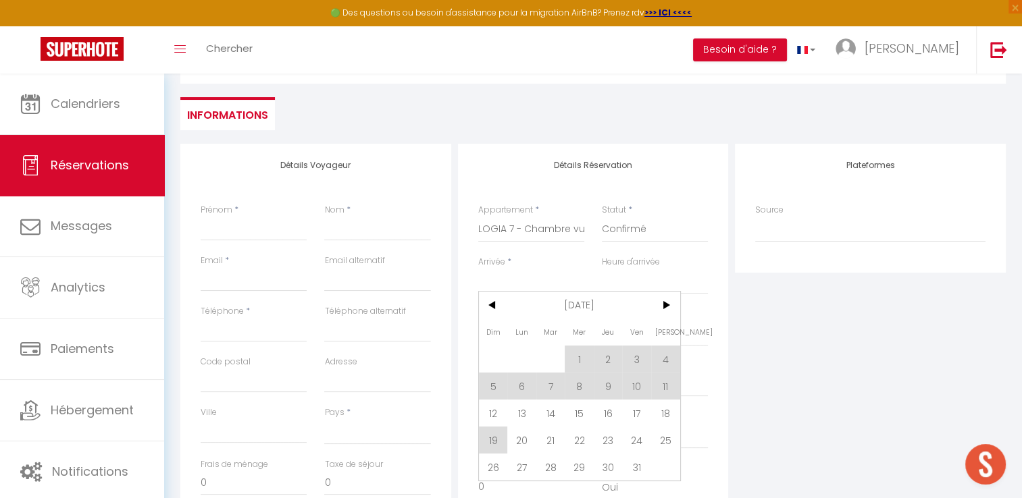
scroll to position [135, 0]
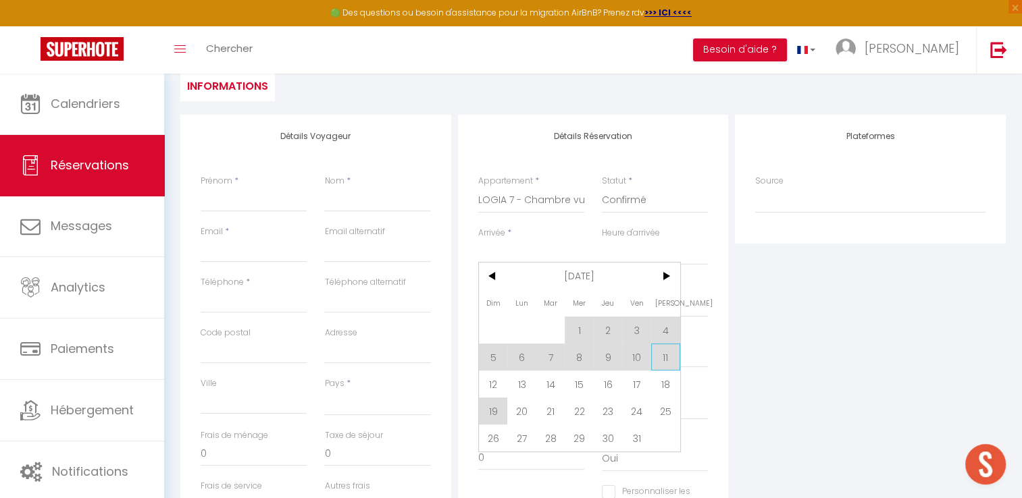
click at [666, 361] on span "11" at bounding box center [665, 357] width 29 height 27
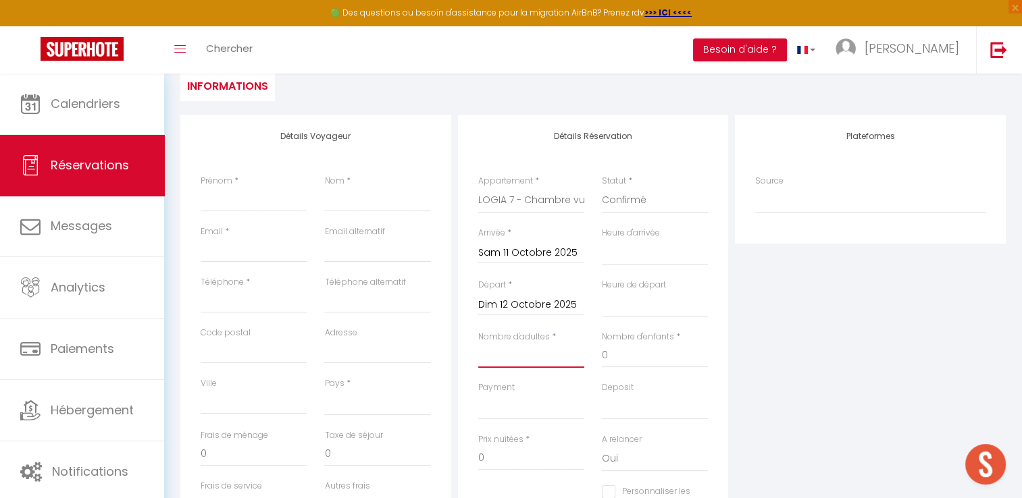
click at [518, 348] on input "Nombre d'adultes" at bounding box center [531, 356] width 106 height 24
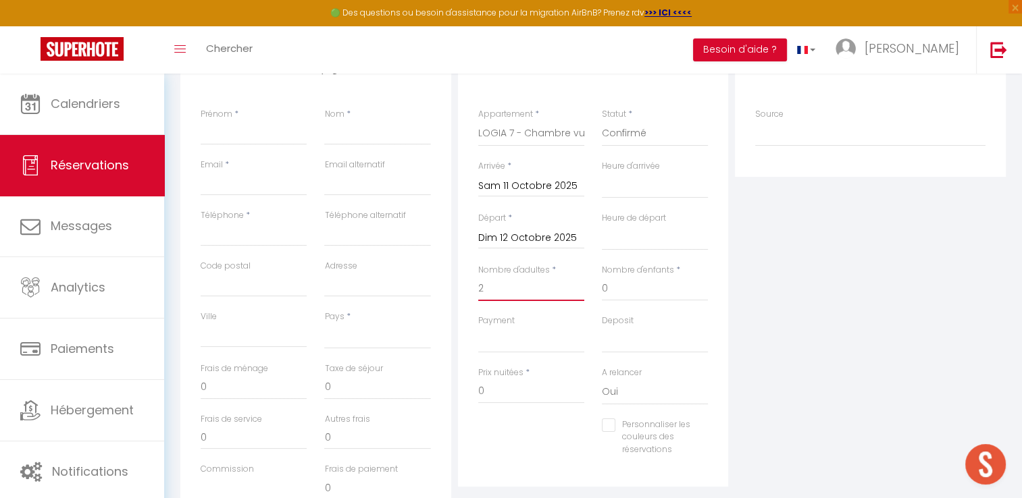
scroll to position [203, 0]
click at [519, 396] on input "0" at bounding box center [531, 391] width 106 height 24
click at [246, 121] on input "Prénom" at bounding box center [254, 132] width 106 height 24
click at [347, 126] on input "Nom" at bounding box center [377, 132] width 106 height 24
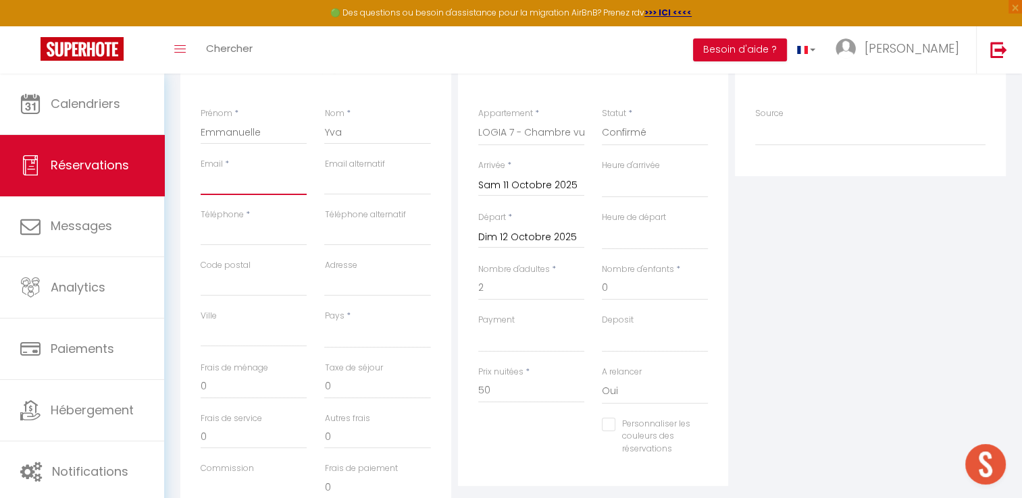
click at [250, 186] on input "Email client" at bounding box center [254, 183] width 106 height 24
click at [375, 128] on input "Yva" at bounding box center [377, 132] width 106 height 24
drag, startPoint x: 219, startPoint y: 185, endPoint x: 228, endPoint y: 184, distance: 8.8
click at [219, 185] on input "Email client" at bounding box center [254, 183] width 106 height 24
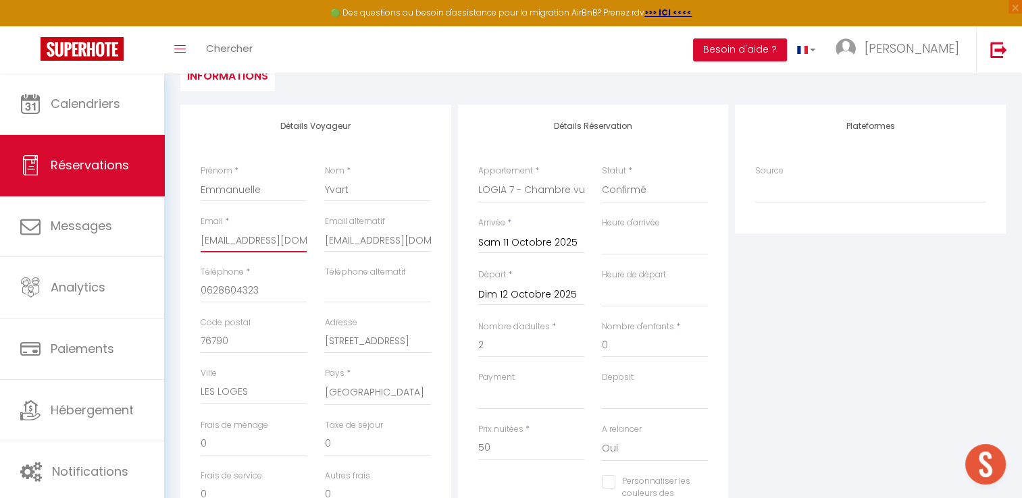
scroll to position [68, 0]
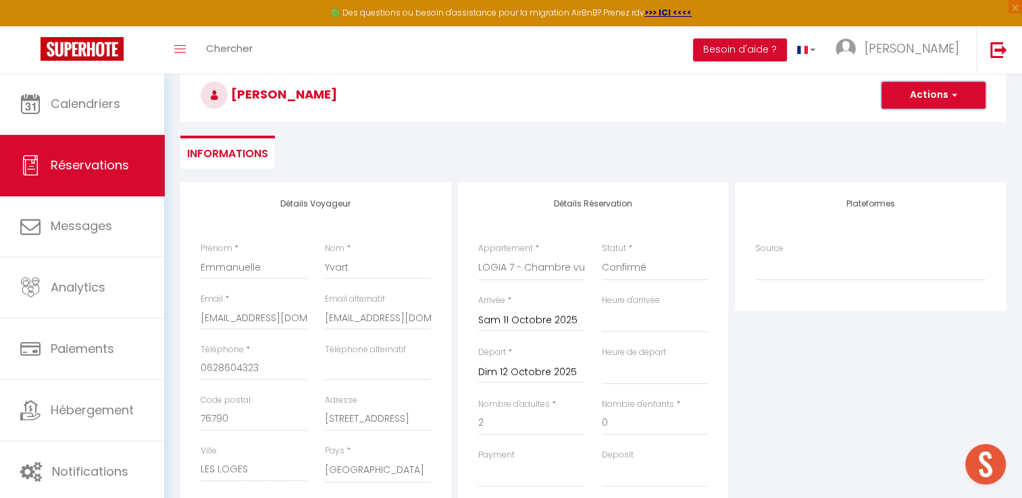
click at [910, 107] on button "Actions" at bounding box center [933, 95] width 104 height 27
click at [906, 122] on link "Enregistrer" at bounding box center [919, 125] width 107 height 18
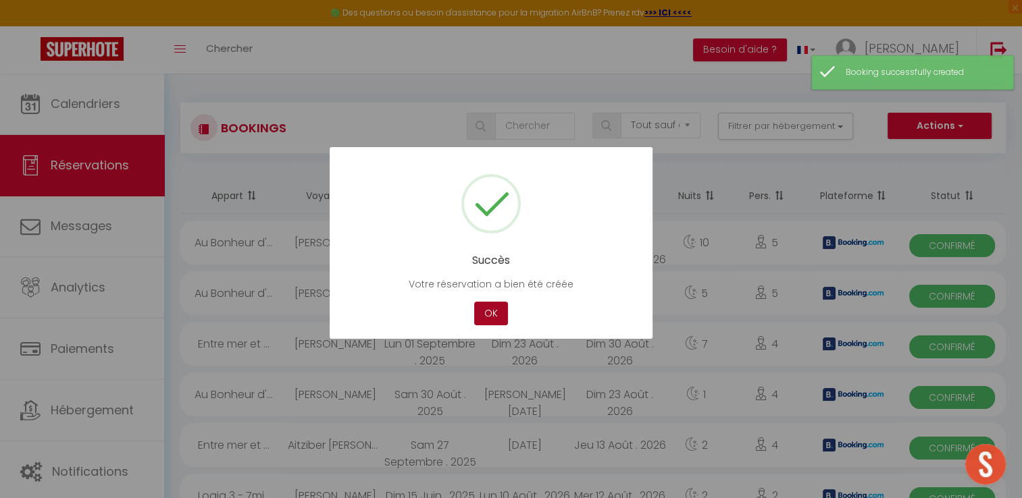
click at [489, 316] on button "OK" at bounding box center [491, 314] width 34 height 24
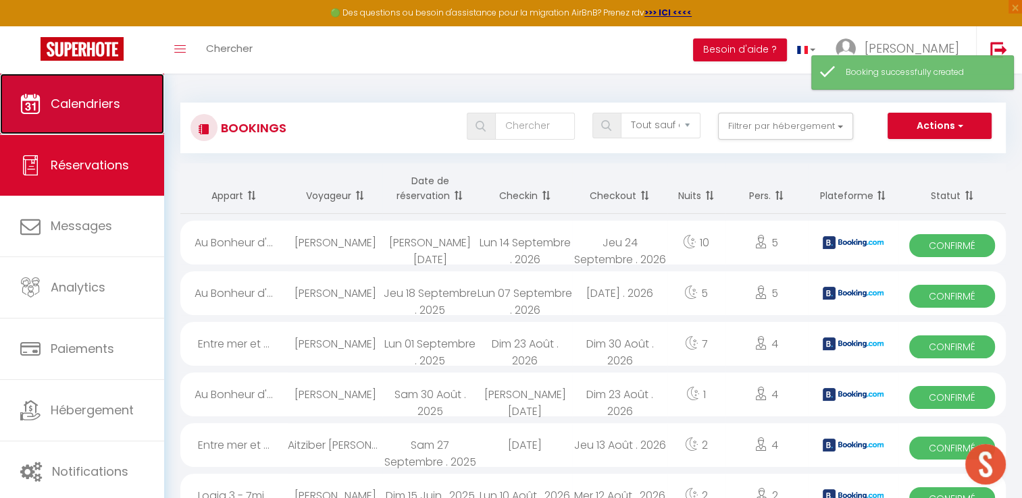
click at [128, 94] on link "Calendriers" at bounding box center [82, 104] width 164 height 61
